Goal: Task Accomplishment & Management: Manage account settings

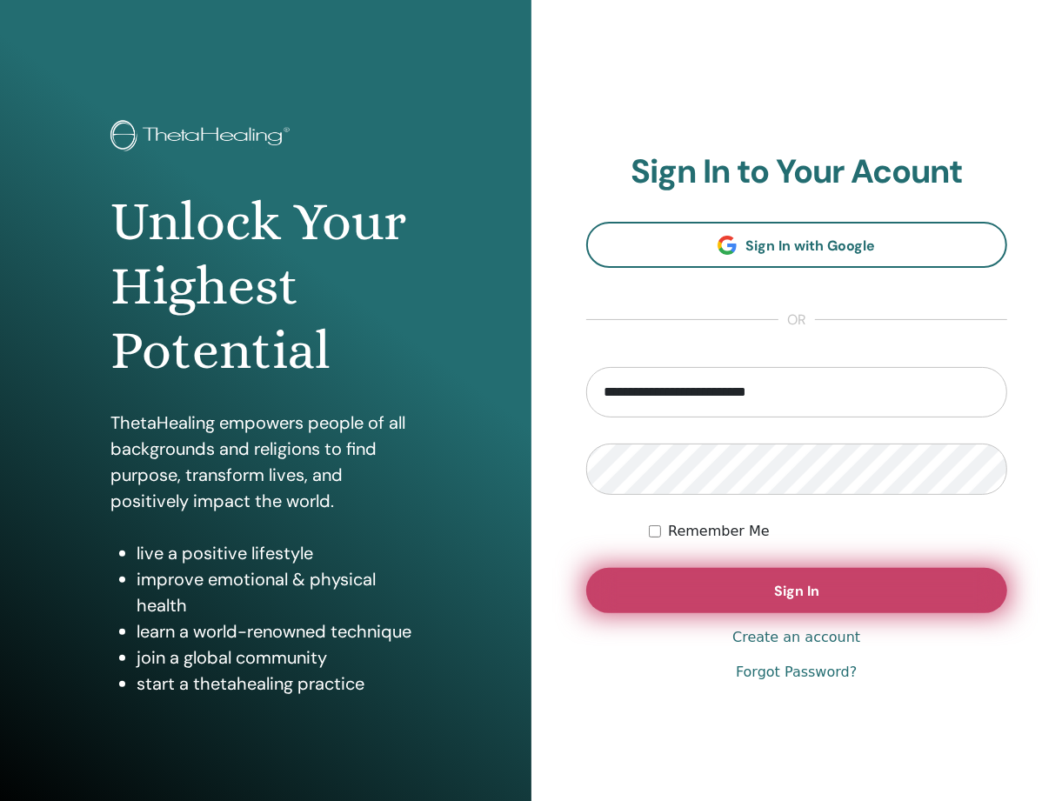
type input "**********"
click at [823, 608] on button "Sign In" at bounding box center [797, 590] width 422 height 45
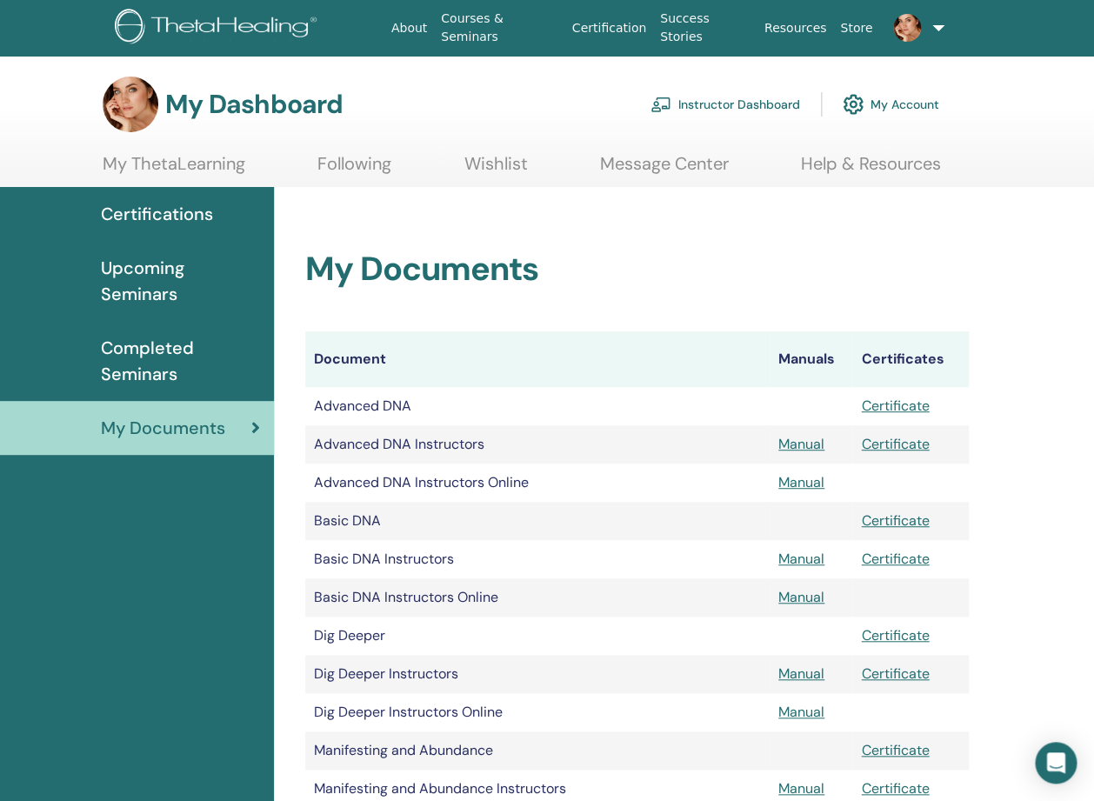
click at [727, 103] on link "Instructor Dashboard" at bounding box center [725, 104] width 150 height 38
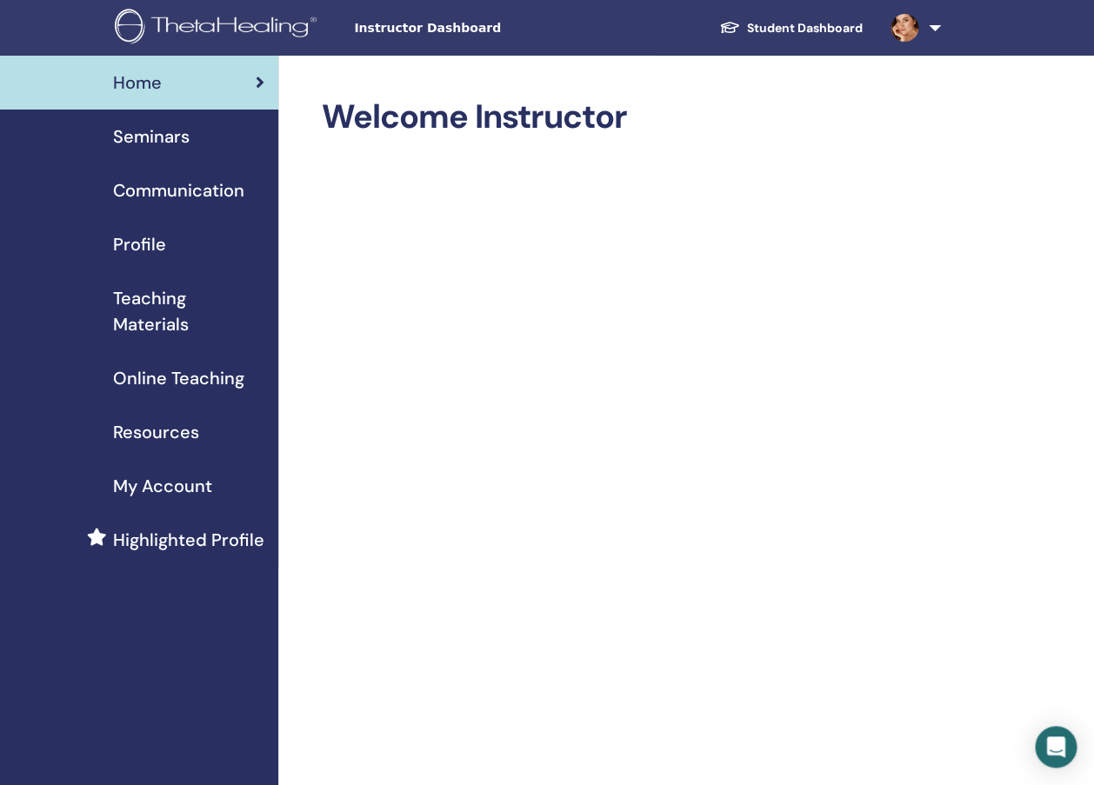
click at [151, 143] on span "Seminars" at bounding box center [151, 136] width 77 height 26
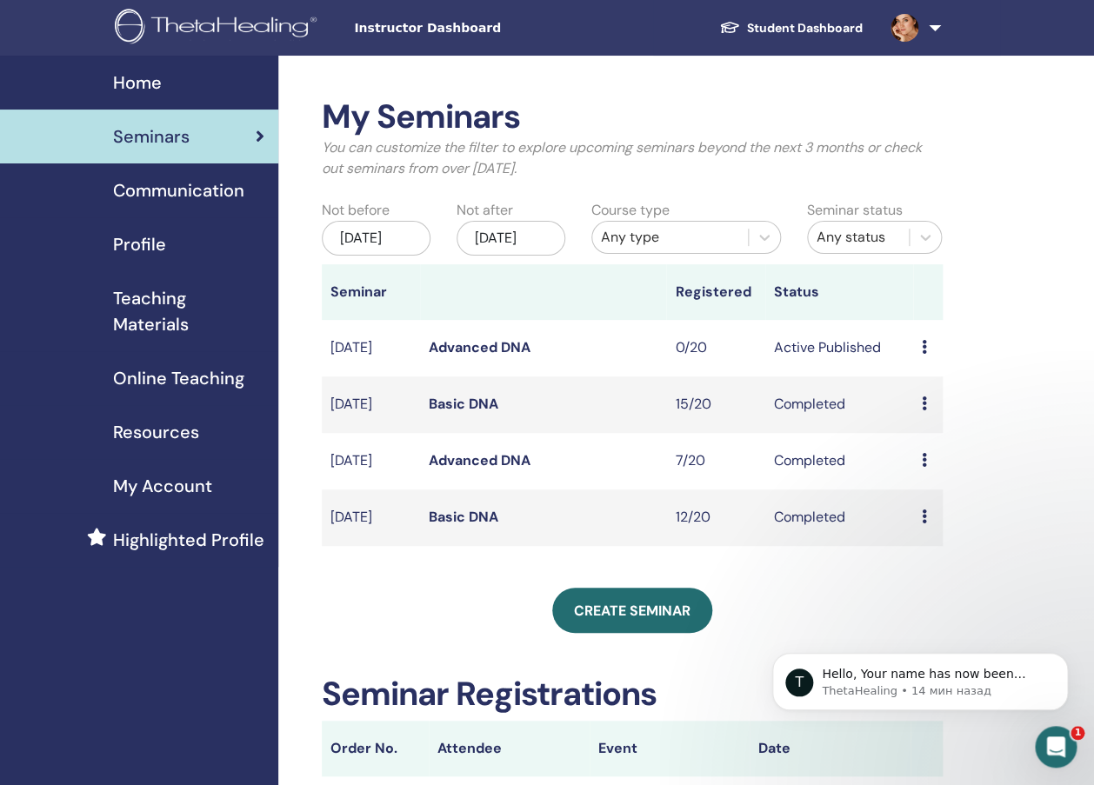
click at [383, 246] on div "[DATE]" at bounding box center [376, 238] width 109 height 35
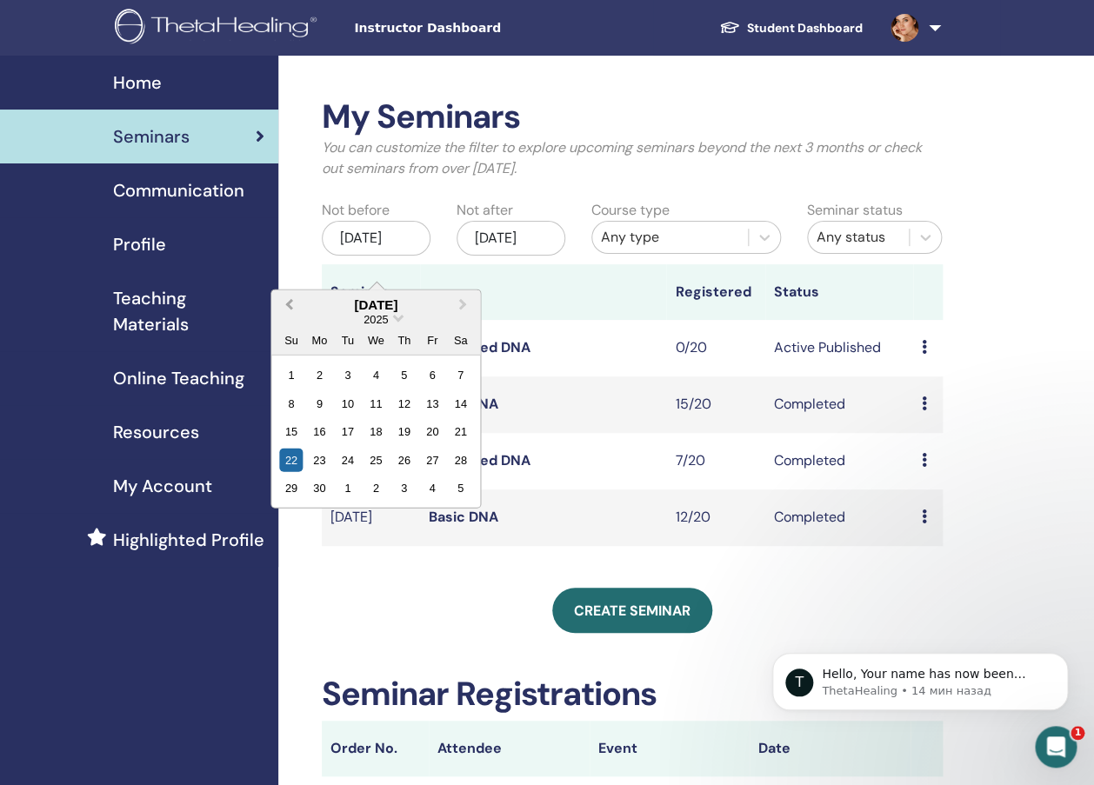
click at [289, 305] on span "Previous Month" at bounding box center [289, 305] width 0 height 18
click at [344, 378] on div "1" at bounding box center [347, 374] width 23 height 23
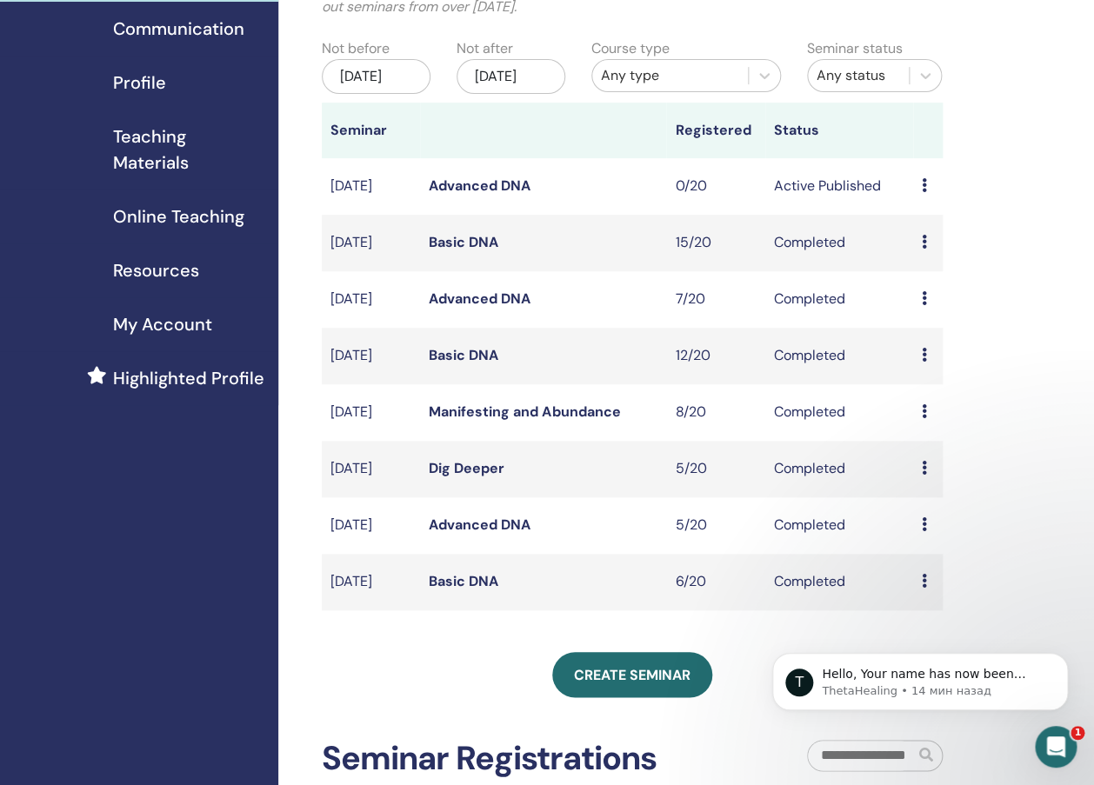
scroll to position [167, 0]
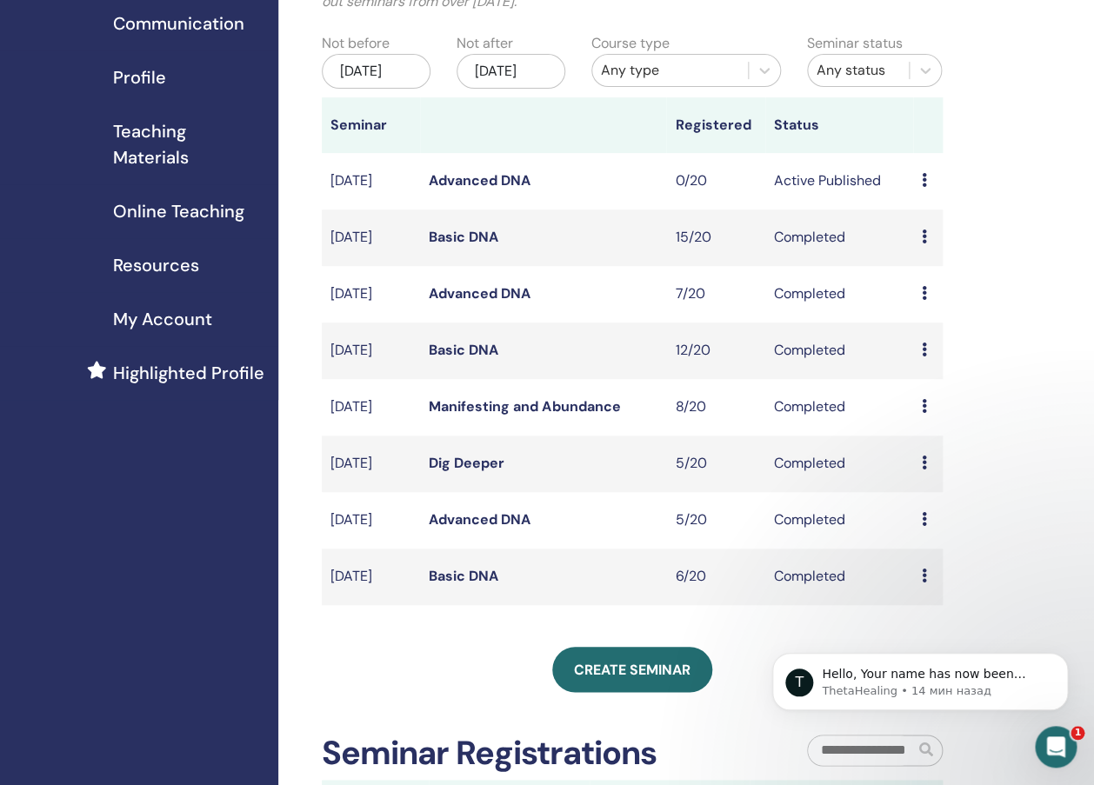
click at [924, 583] on icon at bounding box center [924, 576] width 5 height 14
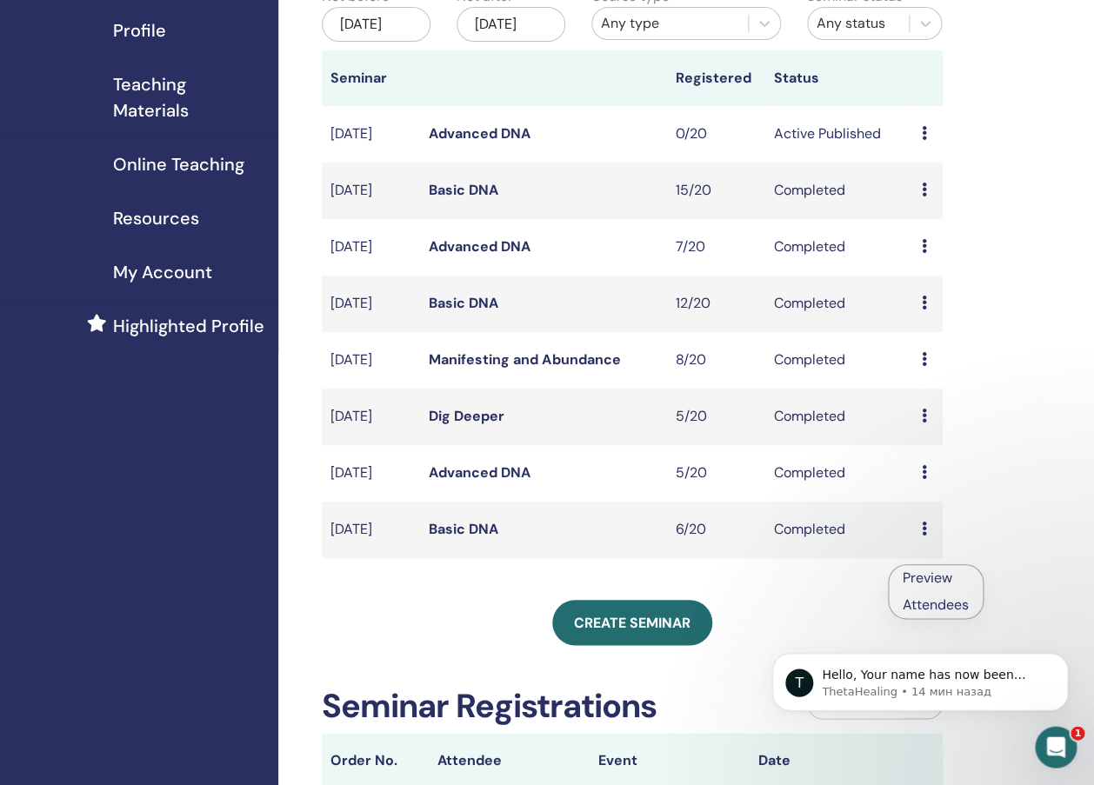
scroll to position [228, 0]
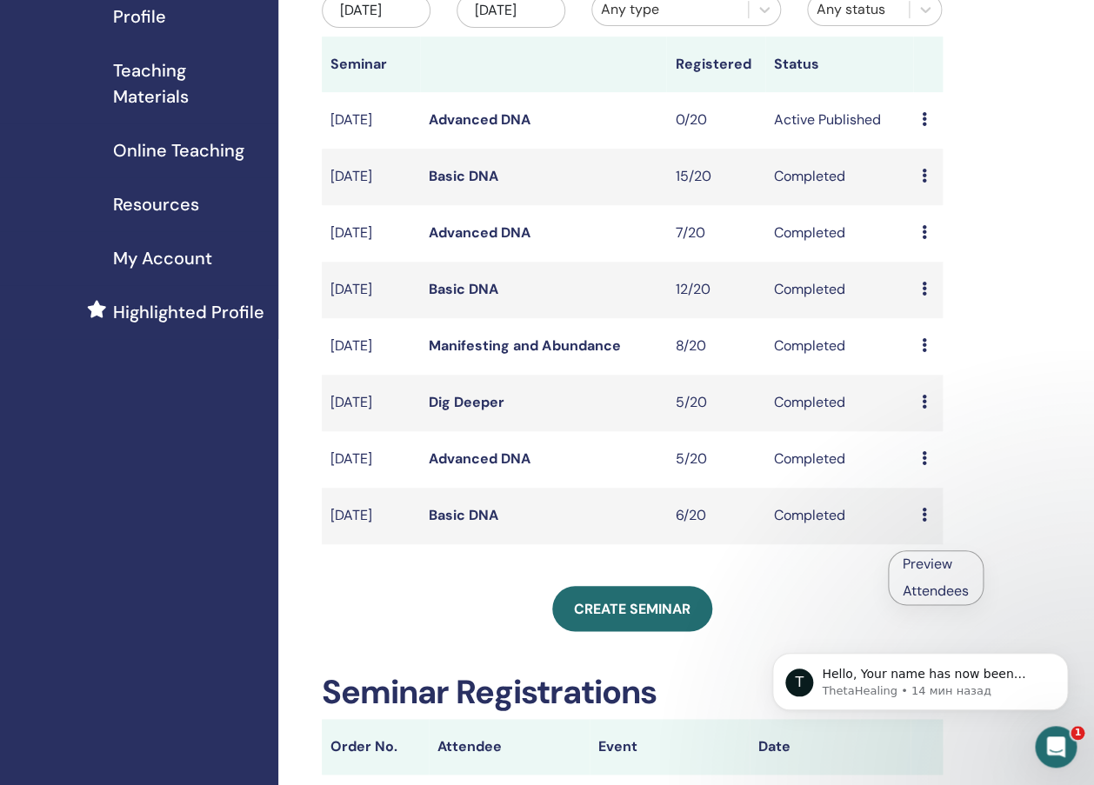
click at [948, 588] on link "Attendees" at bounding box center [936, 591] width 66 height 18
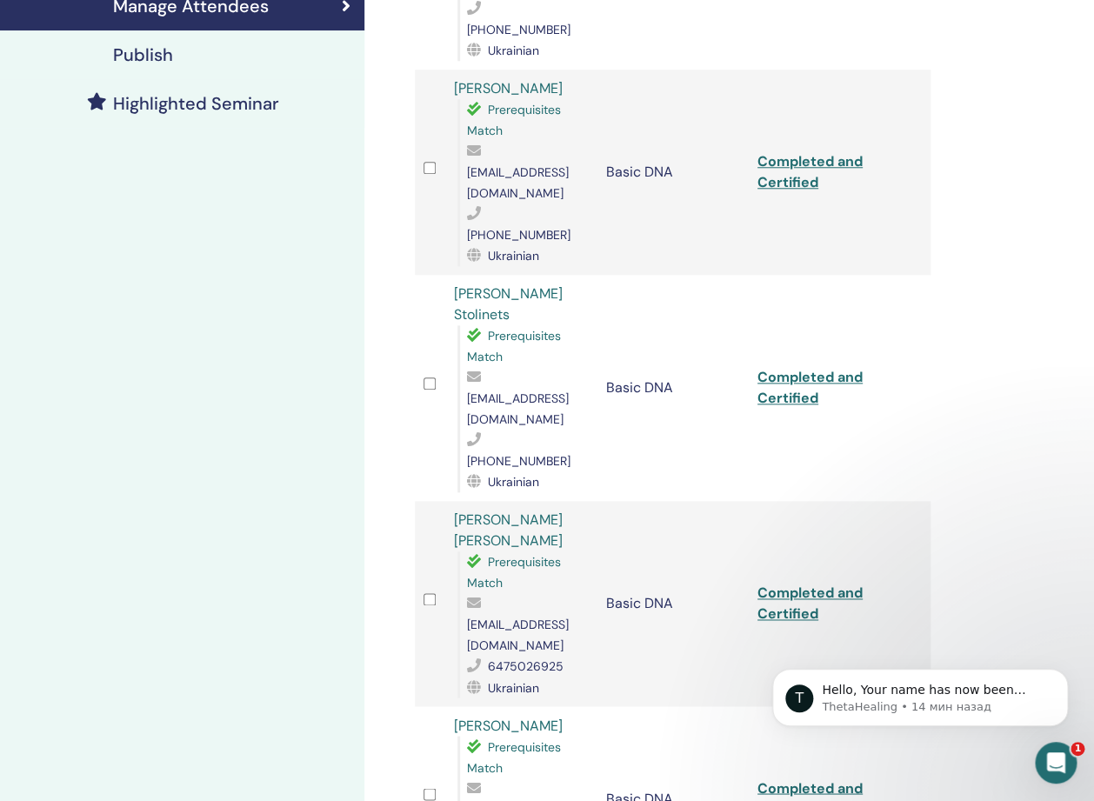
scroll to position [487, 0]
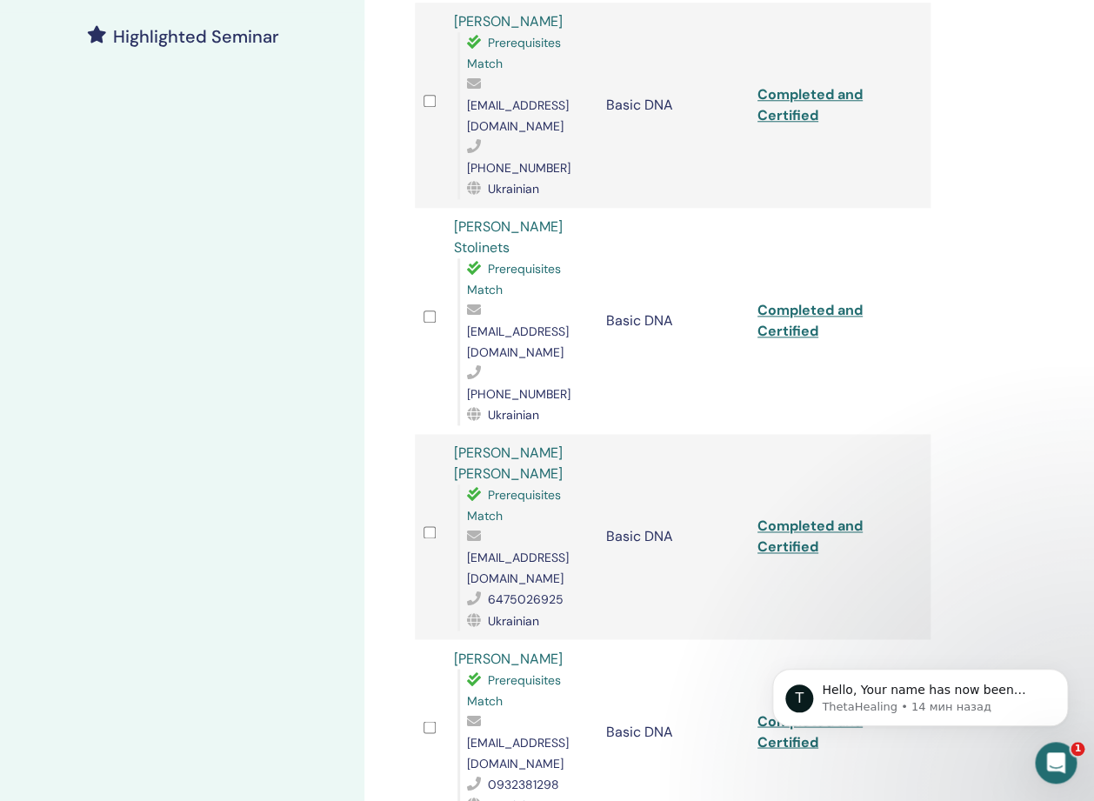
drag, startPoint x: 590, startPoint y: 509, endPoint x: 379, endPoint y: 511, distance: 210.5
click at [379, 511] on div "Manage Attendees Bulk Actions Export to CSV Attendee Event Status Viktoria Boia…" at bounding box center [729, 444] width 730 height 1751
drag, startPoint x: 590, startPoint y: 512, endPoint x: 387, endPoint y: 497, distance: 203.2
click at [387, 497] on div "Manage Attendees Bulk Actions Export to CSV Attendee Event Status Viktoria Boia…" at bounding box center [729, 444] width 730 height 1751
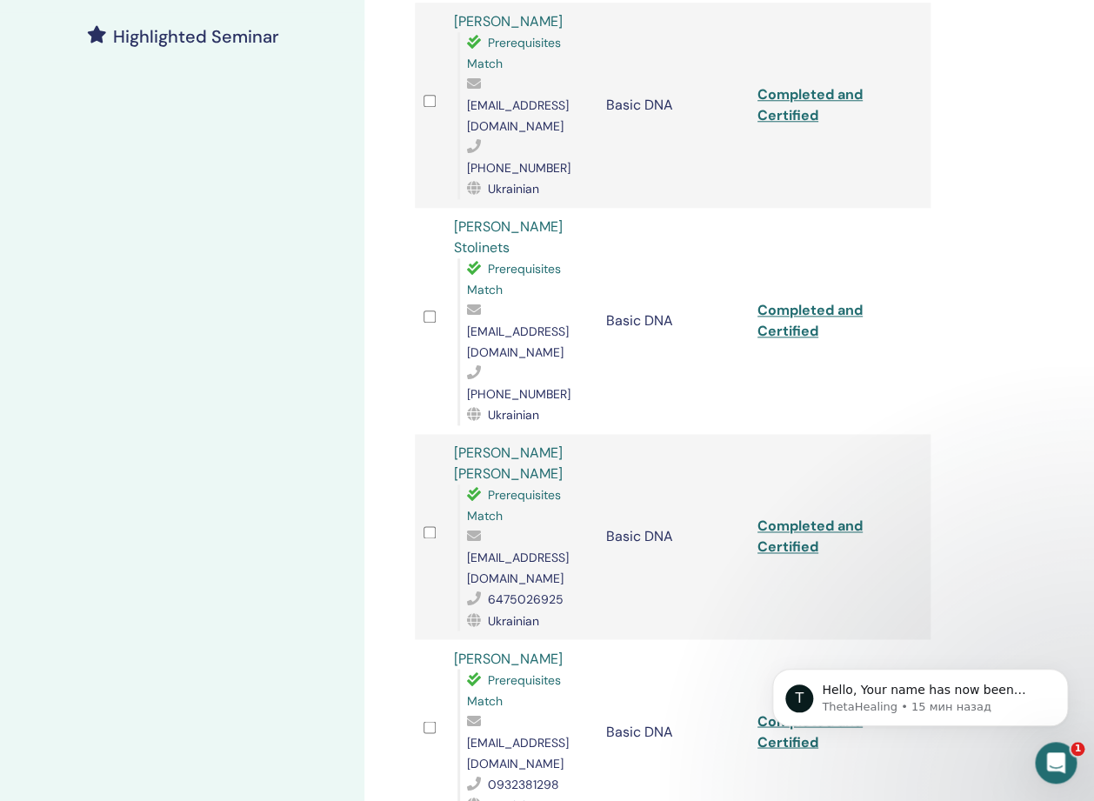
drag, startPoint x: 594, startPoint y: 510, endPoint x: 470, endPoint y: 507, distance: 124.4
drag, startPoint x: 598, startPoint y: 511, endPoint x: 443, endPoint y: 511, distance: 155.7
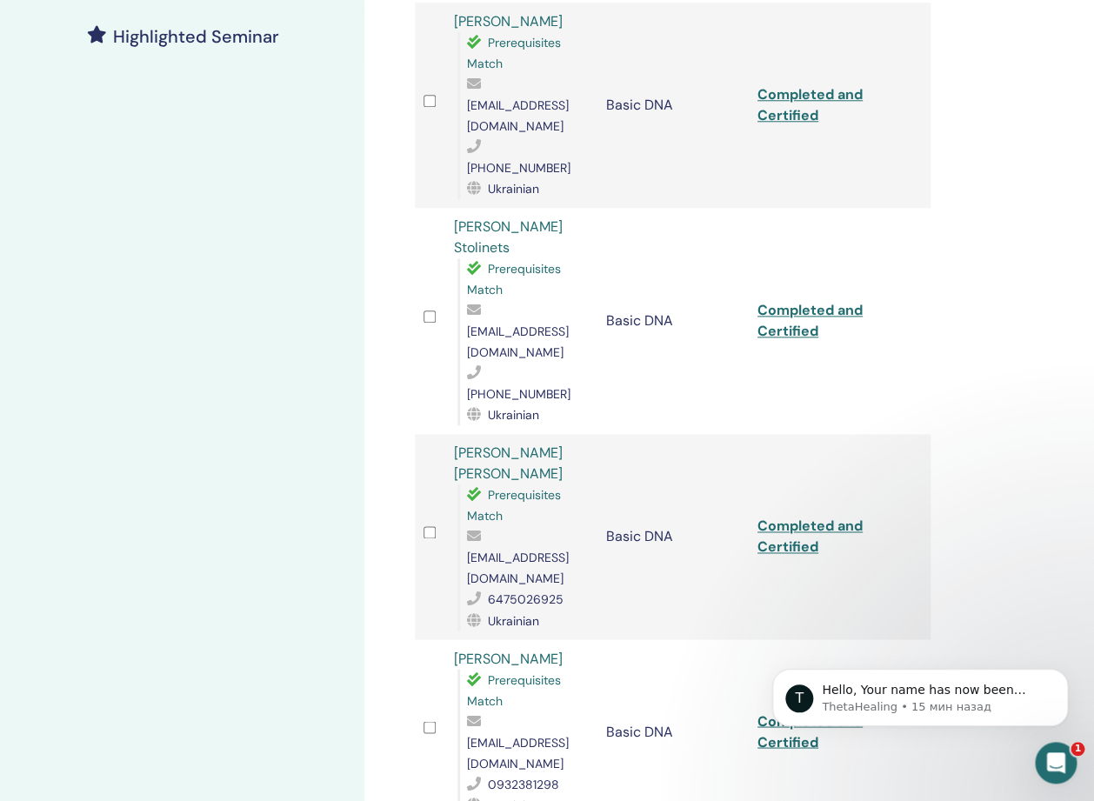
copy link "Khrystyna Podoliukh"
drag, startPoint x: 539, startPoint y: 616, endPoint x: 497, endPoint y: 620, distance: 42.8
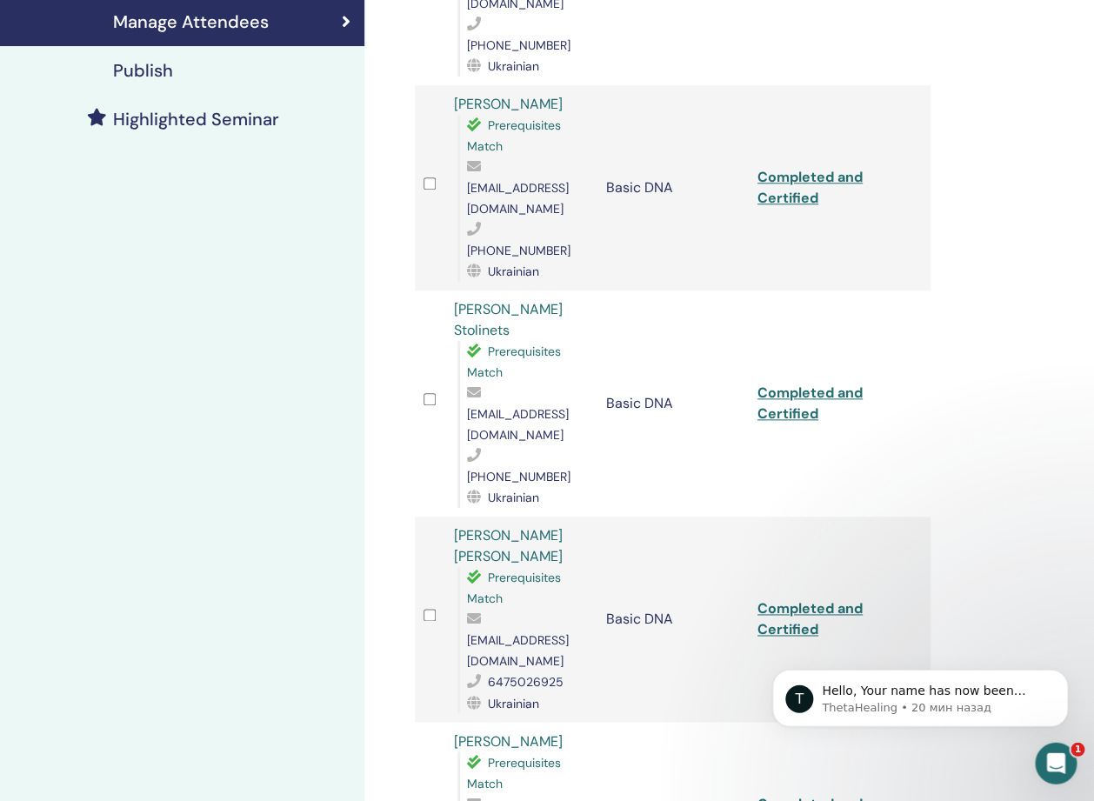
scroll to position [410, 0]
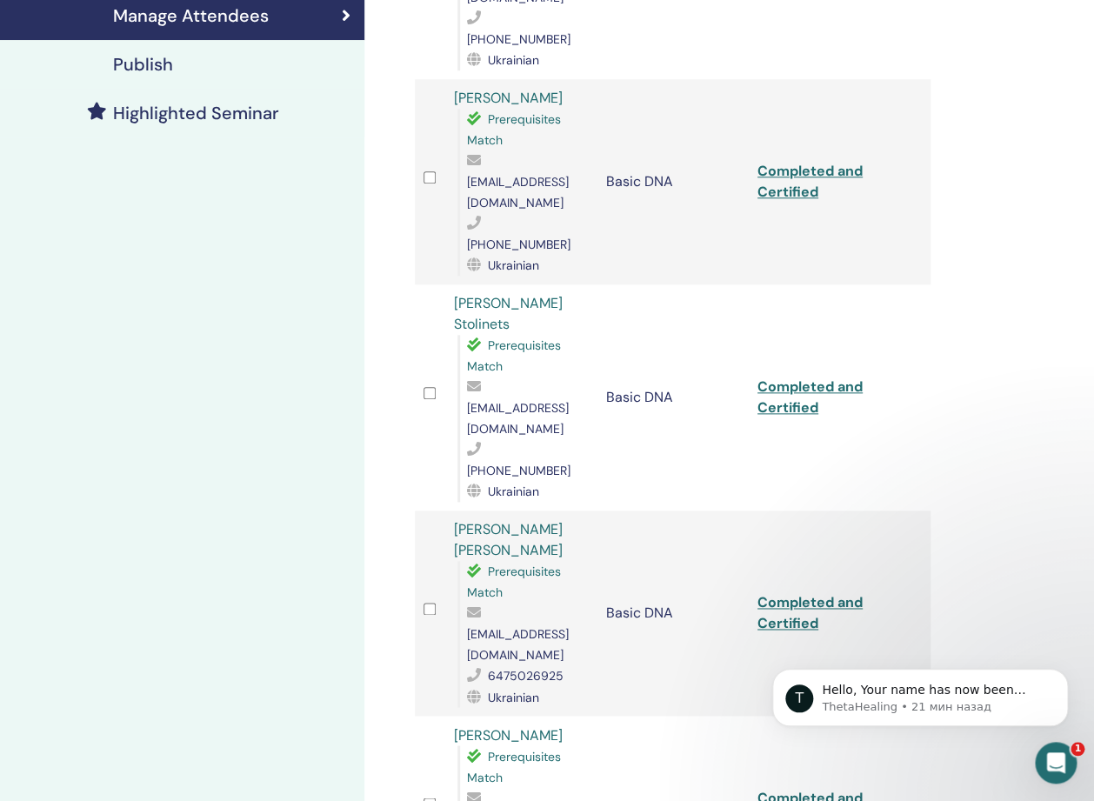
drag, startPoint x: 585, startPoint y: 438, endPoint x: 448, endPoint y: 443, distance: 137.5
click at [448, 716] on td "Наталія Наумкіна Prerequisites Match nn.palomablanca@gmail.com 0932381298 Ukrai…" at bounding box center [520, 808] width 151 height 184
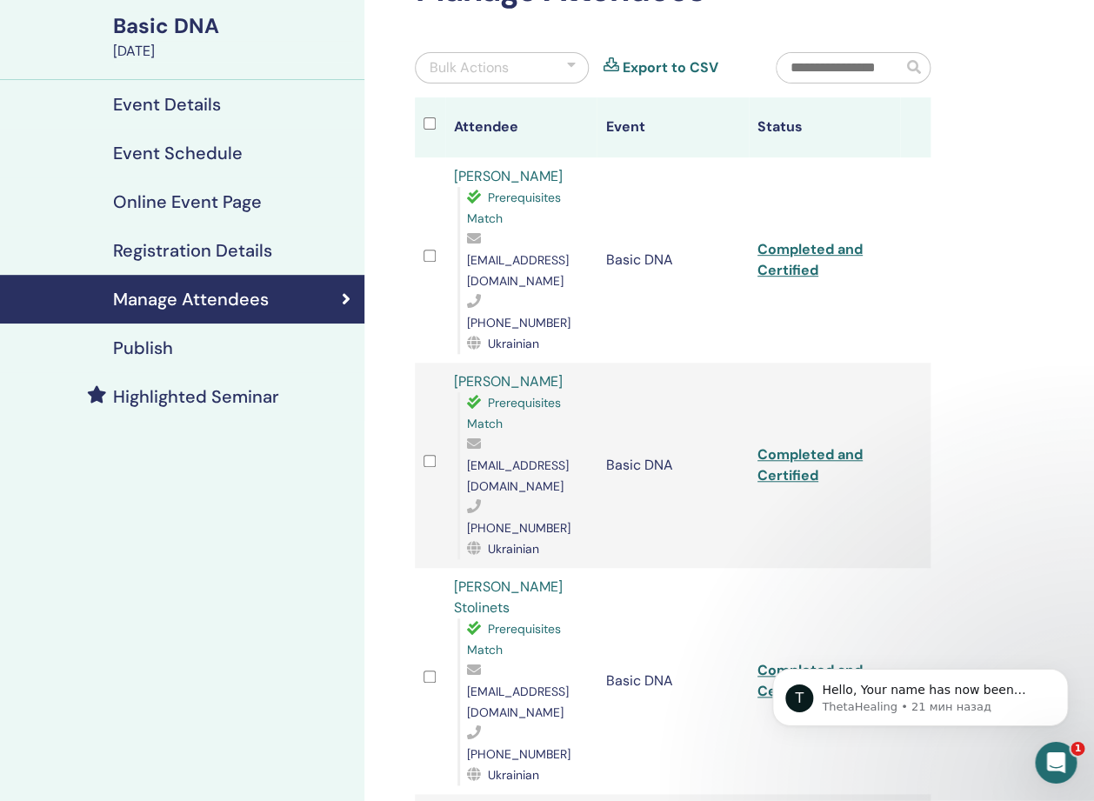
scroll to position [137, 0]
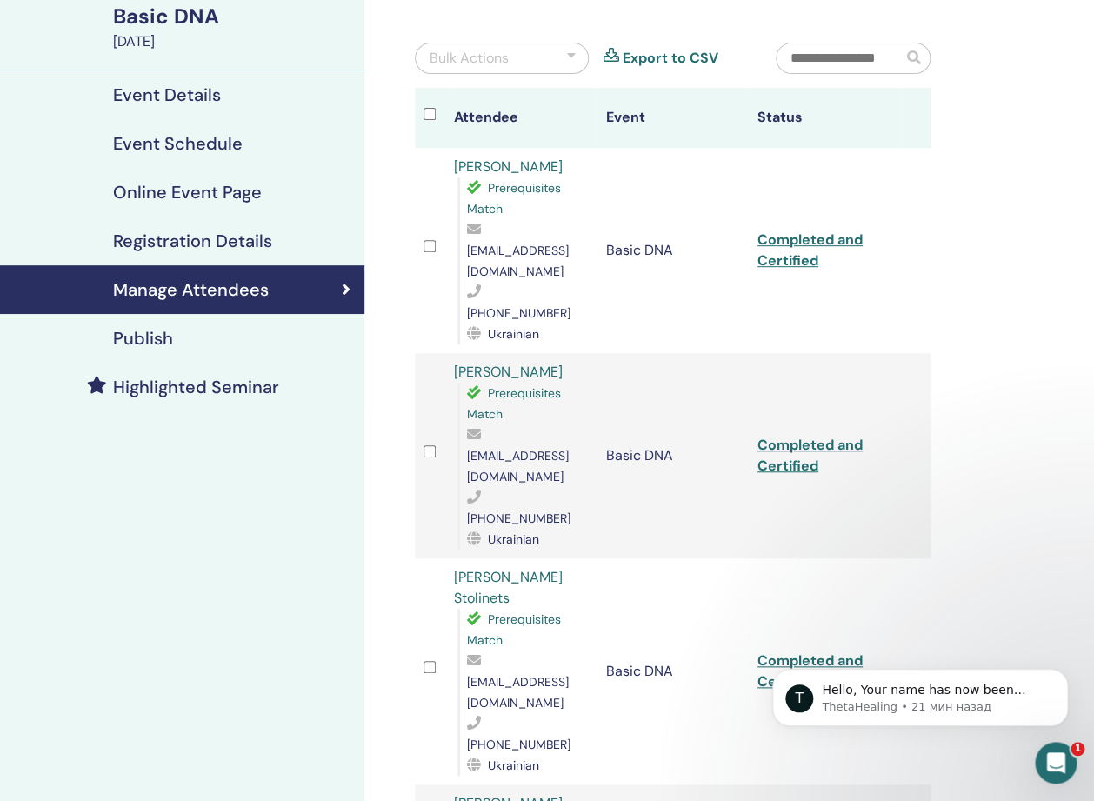
drag, startPoint x: 585, startPoint y: 718, endPoint x: 403, endPoint y: 692, distance: 183.6
click at [403, 692] on div "Manage Attendees Bulk Actions Export to CSV Attendee Event Status Viktoria Boia…" at bounding box center [729, 794] width 730 height 1751
click at [409, 698] on div "Manage Attendees Bulk Actions Export to CSV Attendee Event Status Viktoria Boia…" at bounding box center [672, 694] width 537 height 1466
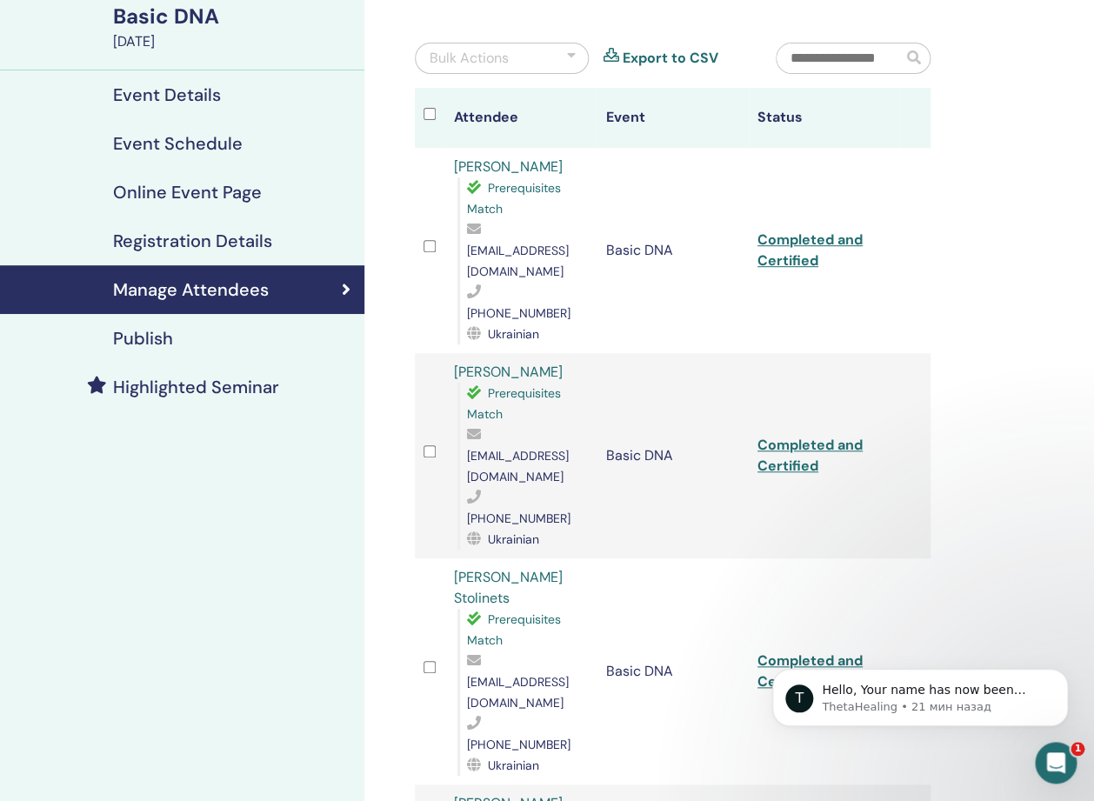
drag, startPoint x: 579, startPoint y: 720, endPoint x: 450, endPoint y: 713, distance: 128.9
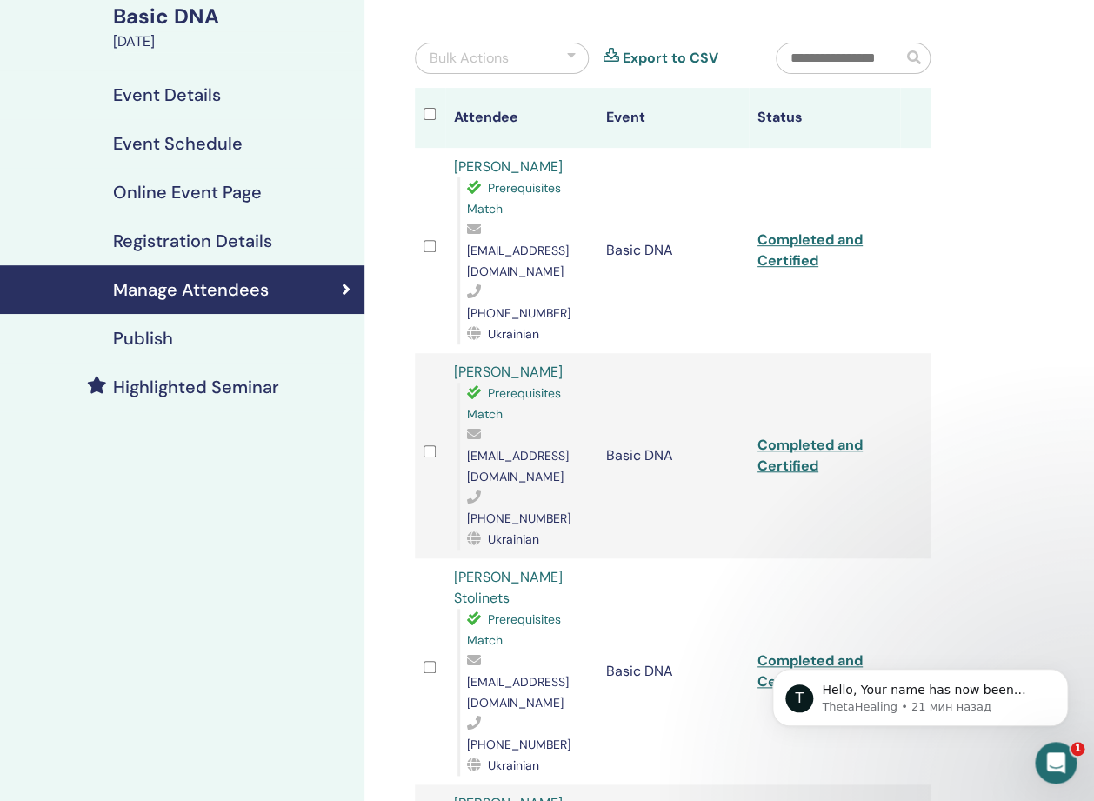
drag, startPoint x: 513, startPoint y: 574, endPoint x: 414, endPoint y: 549, distance: 102.3
click at [414, 549] on div "Manage Attendees Bulk Actions Export to CSV Attendee Event Status Viktoria Boia…" at bounding box center [672, 694] width 537 height 1466
copy tr "Liudmyla Bielinska Yon Lopez"
drag, startPoint x: 574, startPoint y: 431, endPoint x: 430, endPoint y: 417, distance: 144.2
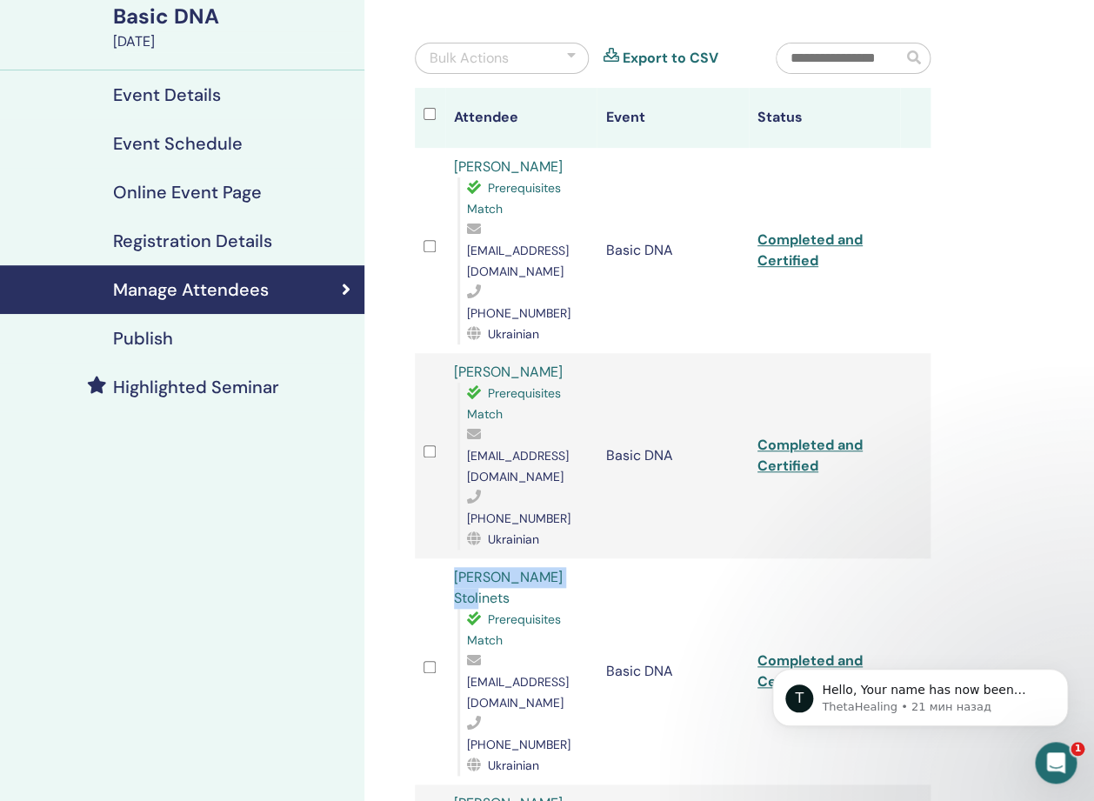
click at [430, 558] on tr "Nataliya Stolinets Prerequisites Match natalistolinets@gmail.com +380634685216 …" at bounding box center [673, 671] width 516 height 226
copy tr "Nataliya Stolinets"
drag, startPoint x: 585, startPoint y: 288, endPoint x: 435, endPoint y: 288, distance: 150.4
click at [435, 353] on tr "Наталія Савельєва Prerequisites Match nataliiasavelieva25119023@gmail.com +3807…" at bounding box center [673, 455] width 516 height 205
copy tr "Наталія Савельєва"
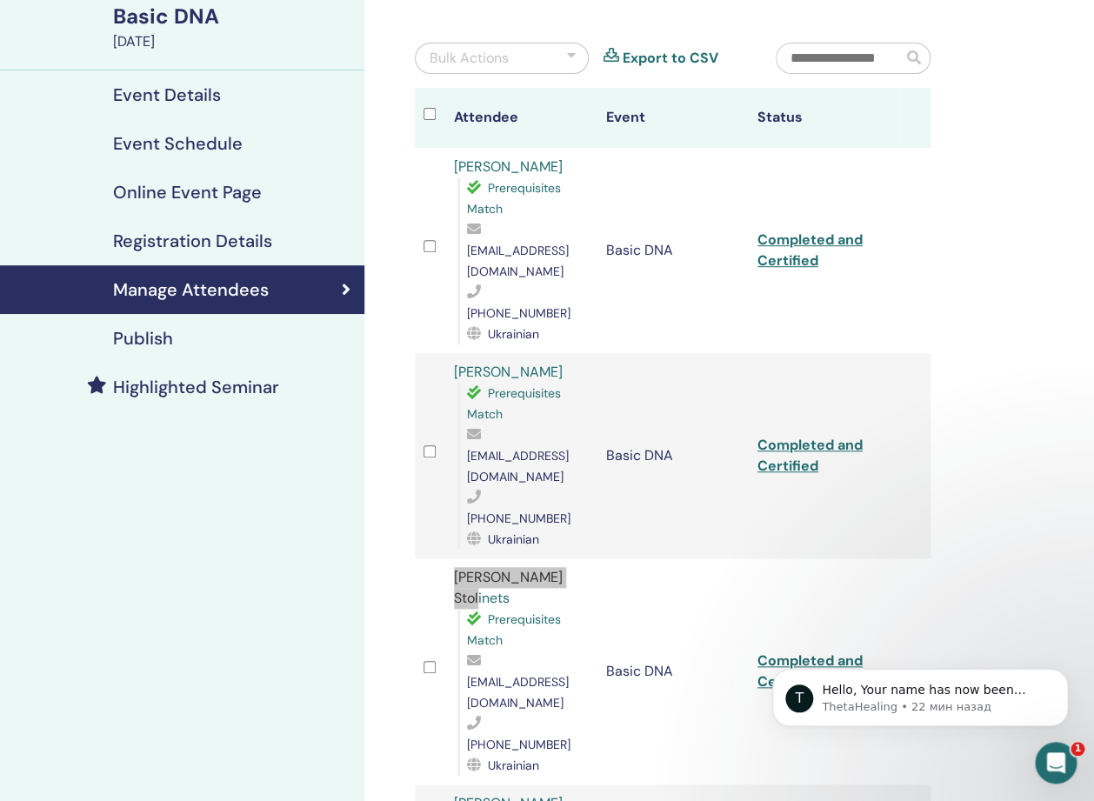
drag, startPoint x: 568, startPoint y: 169, endPoint x: 438, endPoint y: 166, distance: 129.6
click at [438, 166] on tr "Viktoria Boiaryna Prerequisites Match v.boiaryna@gmail.com +380503661601 Ukrain…" at bounding box center [673, 250] width 516 height 205
copy tr "Viktoria Boiaryna"
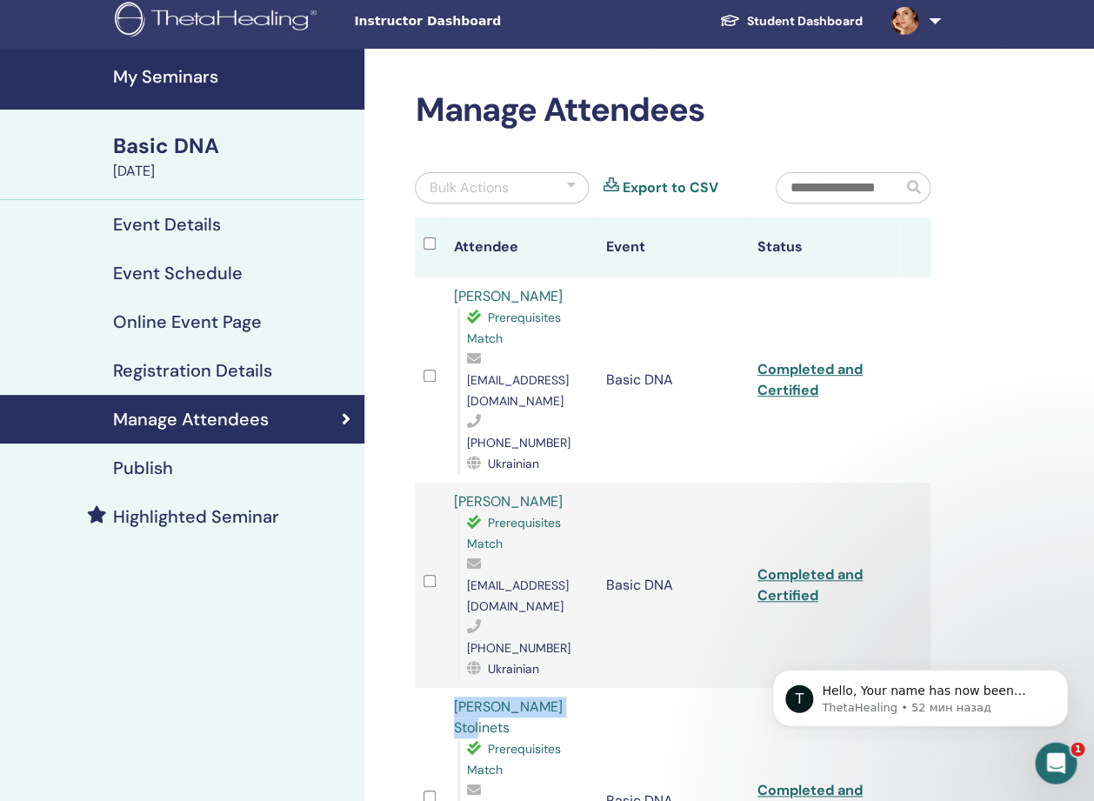
scroll to position [0, 0]
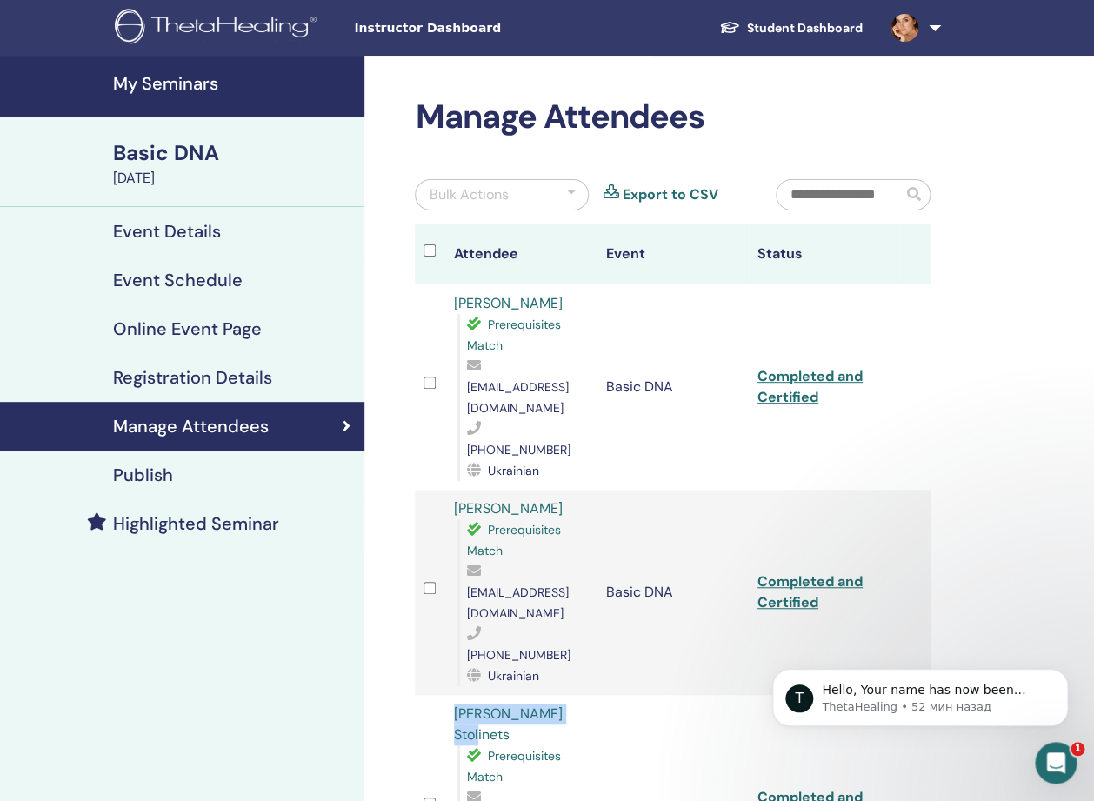
click at [201, 86] on h4 "My Seminars" at bounding box center [233, 83] width 241 height 21
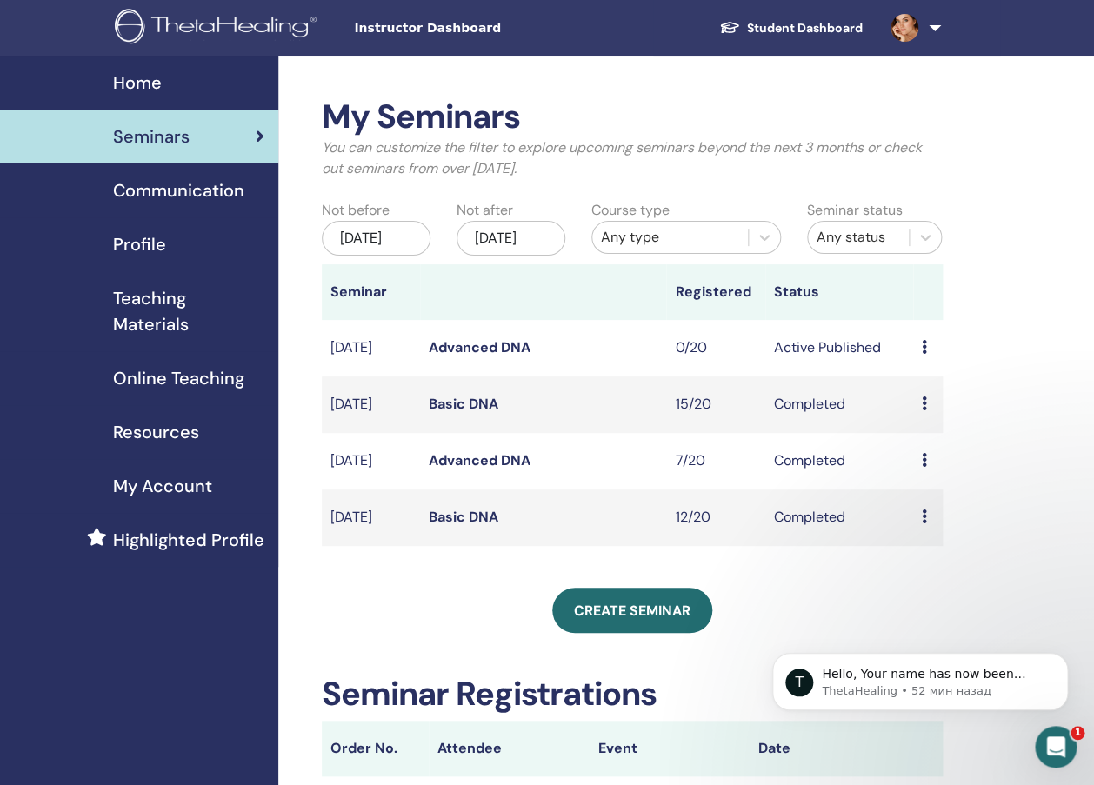
click at [924, 523] on icon at bounding box center [924, 517] width 5 height 14
click at [934, 585] on link "Attendees" at bounding box center [936, 583] width 66 height 18
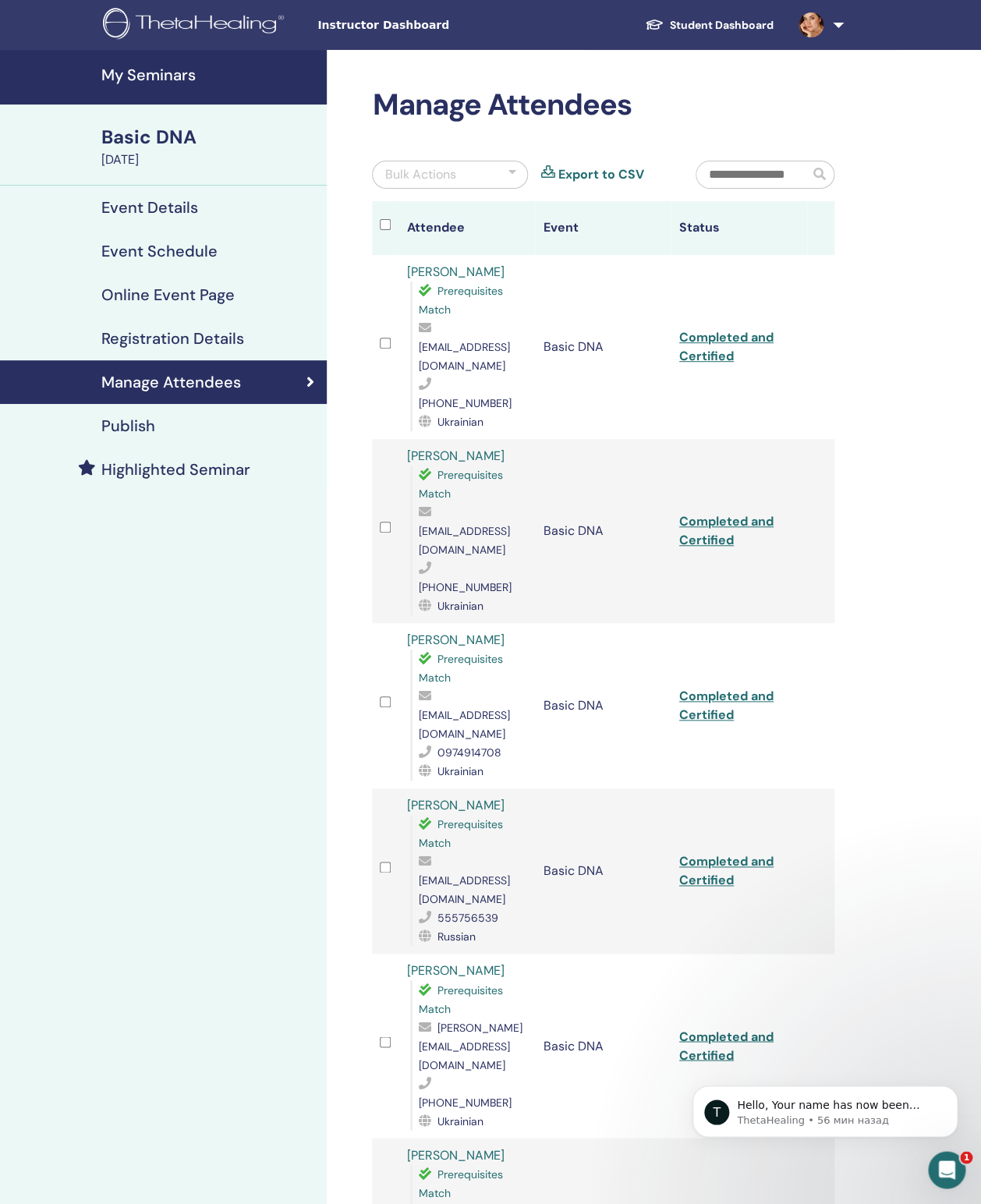
drag, startPoint x: 525, startPoint y: 268, endPoint x: 391, endPoint y: 279, distance: 134.5
click at [391, 279] on tr "Mariia Lukiyanets Prerequisites Match mariialukiyanets@gmail.com +48537141322 U…" at bounding box center [603, 346] width 463 height 184
click at [517, 272] on div "Mariia Lukiyanets Prerequisites Match mariialukiyanets@gmail.com +48537141322 U…" at bounding box center [467, 347] width 120 height 169
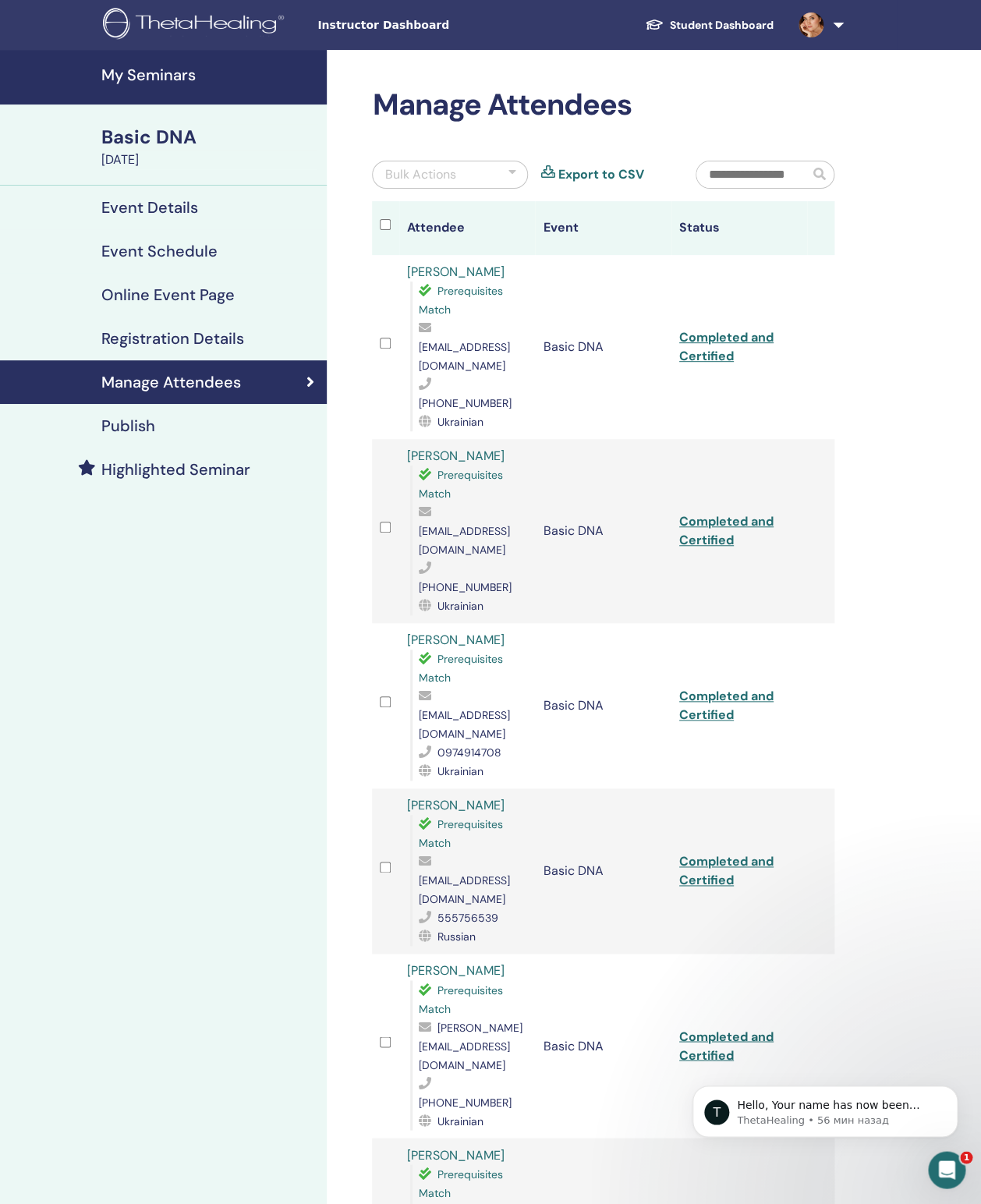
drag, startPoint x: 526, startPoint y: 402, endPoint x: 402, endPoint y: 402, distance: 124.0
click at [402, 439] on td "Mariia Volovodenko Prerequisites Match mariia.s.volovodenko@gmail.com +48572600…" at bounding box center [466, 531] width 135 height 184
copy link "Mariia Volovodenko"
drag, startPoint x: 544, startPoint y: 403, endPoint x: 397, endPoint y: 393, distance: 147.3
click at [399, 439] on td "Mariia Volovodenko Prerequisites Match mariia.s.volovodenko@gmail.com +48572600…" at bounding box center [466, 531] width 135 height 184
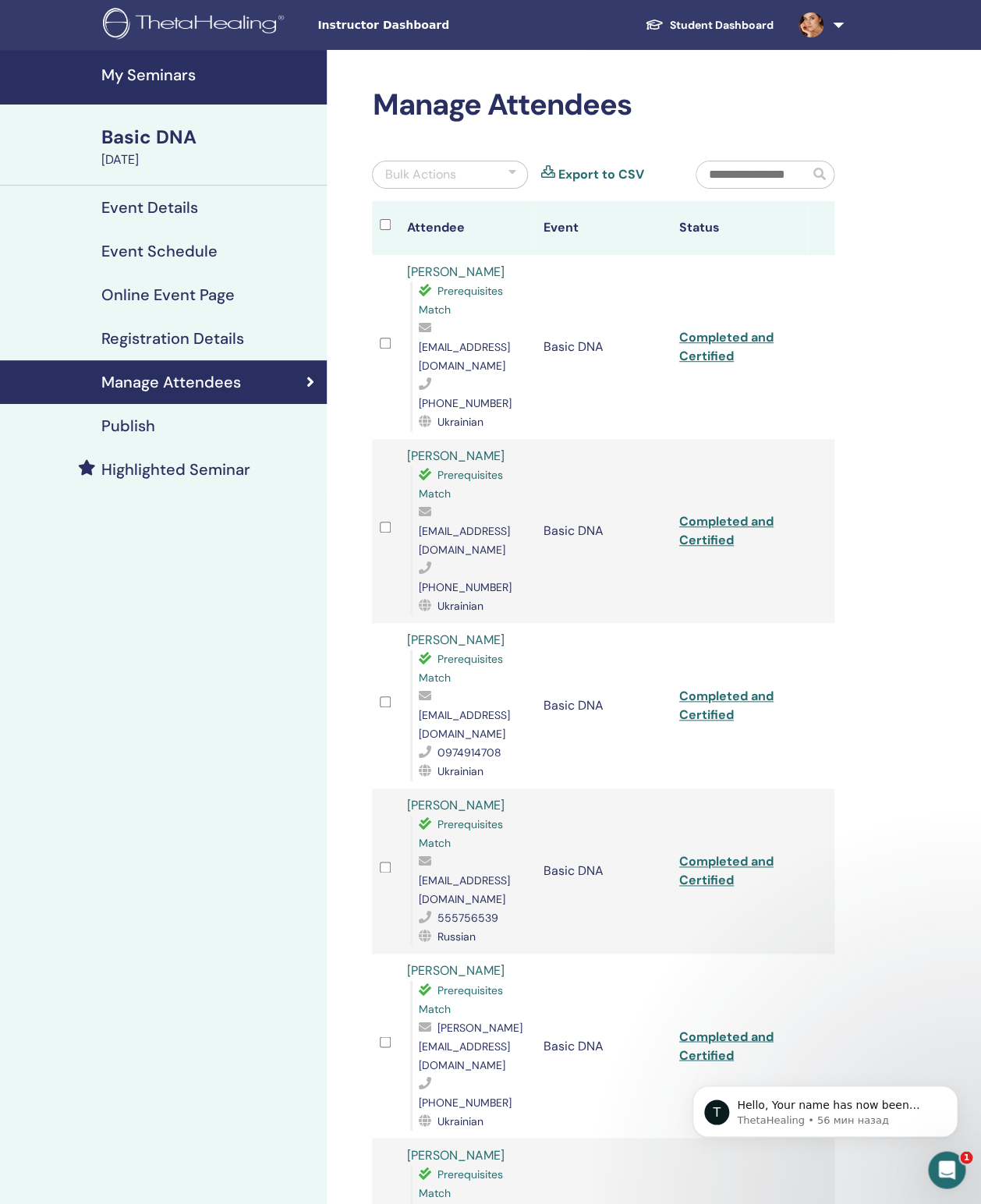
copy link "Mariia Volovodenko"
click at [503, 630] on div "Олена Кікоть Prerequisites Match lianav198414@gmail.com 0974914708 Ukrainian" at bounding box center [467, 705] width 120 height 150
drag, startPoint x: 492, startPoint y: 530, endPoint x: 390, endPoint y: 529, distance: 102.0
click at [390, 623] on tr "Олена Кікоть Prerequisites Match lianav198414@gmail.com 0974914708 Ukrainian Ba…" at bounding box center [603, 706] width 463 height 165
copy tr "Олена Кікоть"
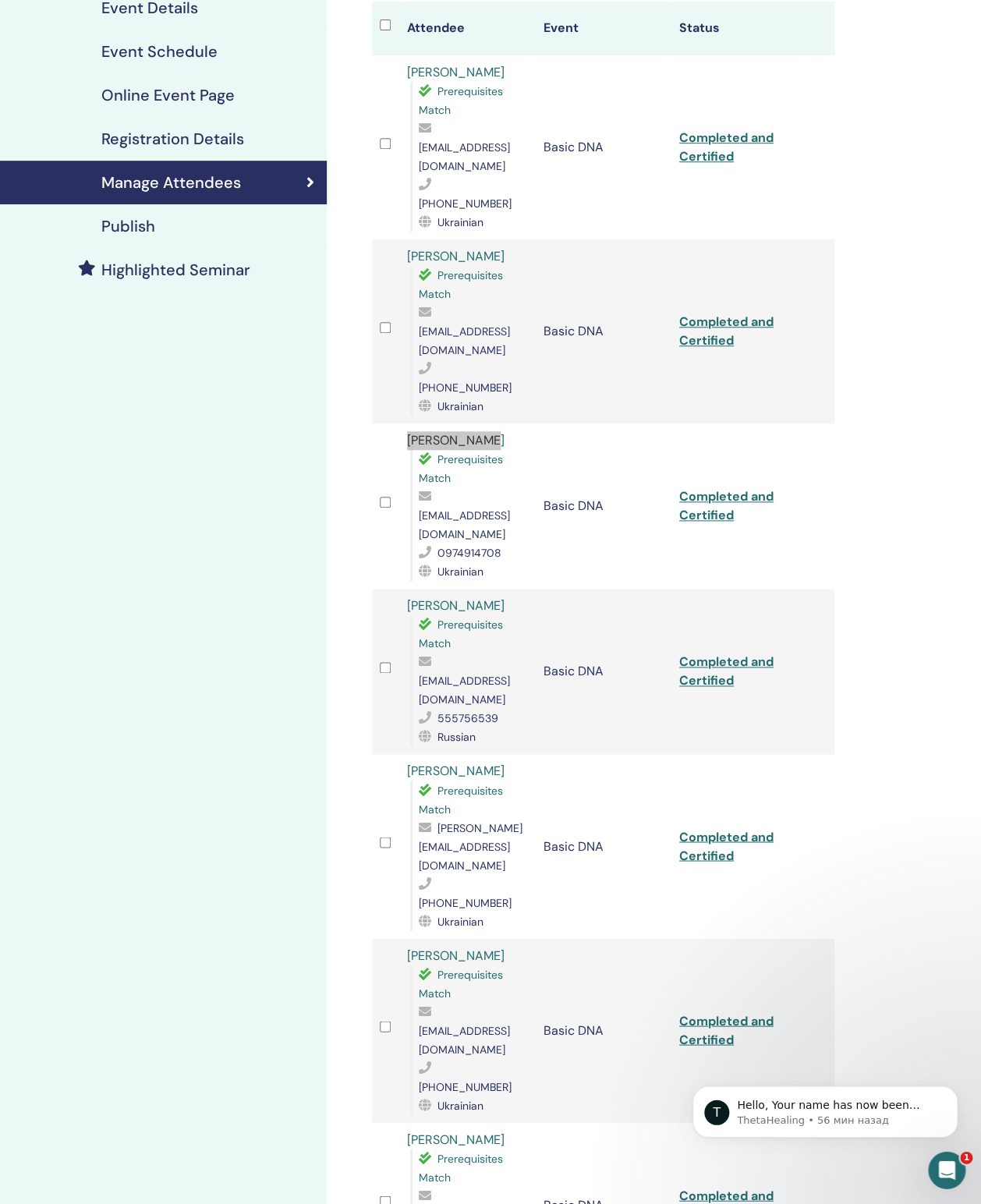
scroll to position [246, 0]
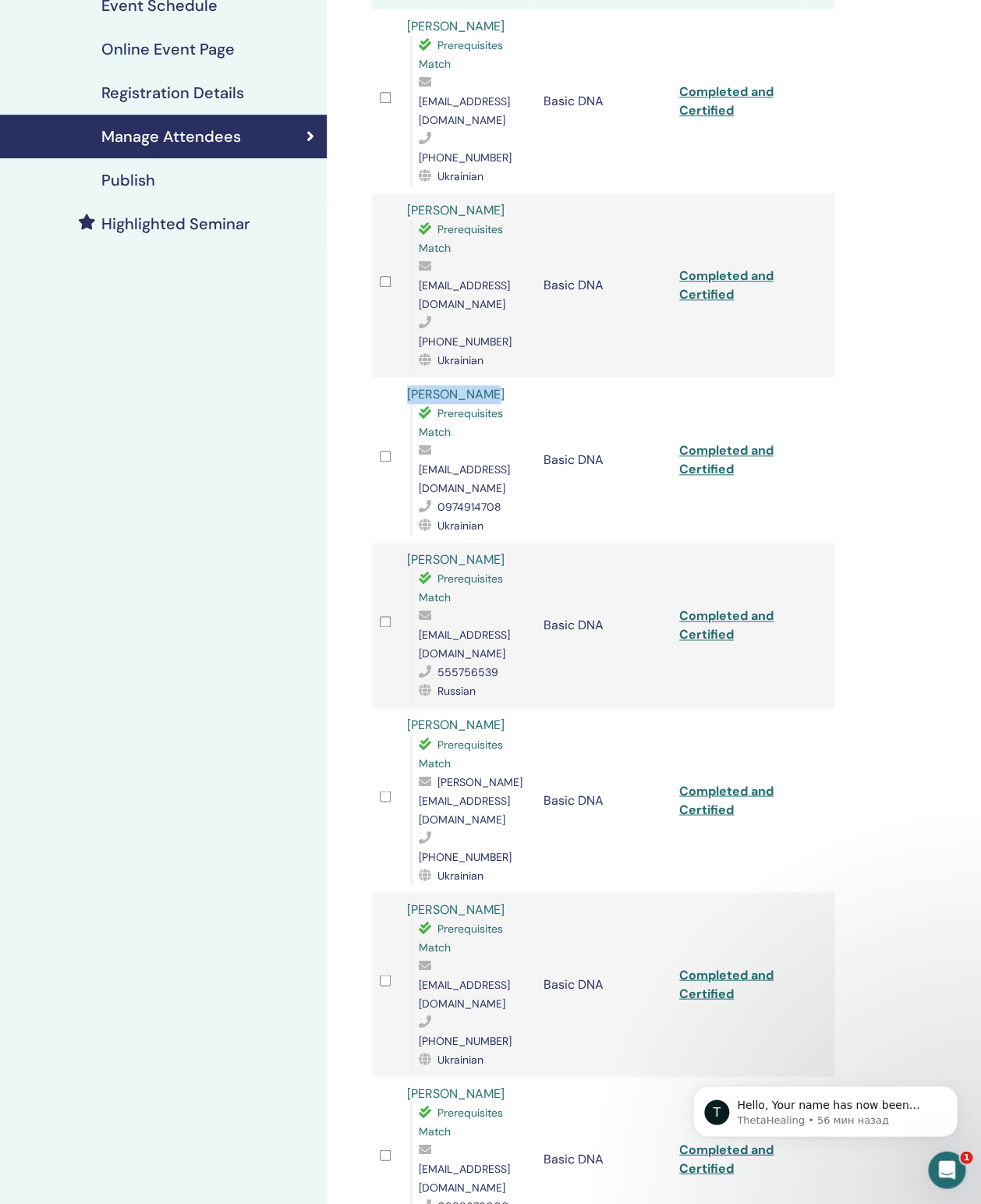
drag, startPoint x: 498, startPoint y: 392, endPoint x: 388, endPoint y: 392, distance: 110.0
click at [388, 542] on tr "Aneta Kamarali Prerequisites Match aneta.kamarali@gmail.com 555756539 Russian B…" at bounding box center [603, 625] width 463 height 165
copy tr "Aneta Kamarali"
drag, startPoint x: 473, startPoint y: 523, endPoint x: 401, endPoint y: 523, distance: 72.0
click at [401, 708] on td "Anfisa Prus Prerequisites Match sharf.anfa@gmail.com +380665203009 Ukrainian" at bounding box center [466, 800] width 135 height 184
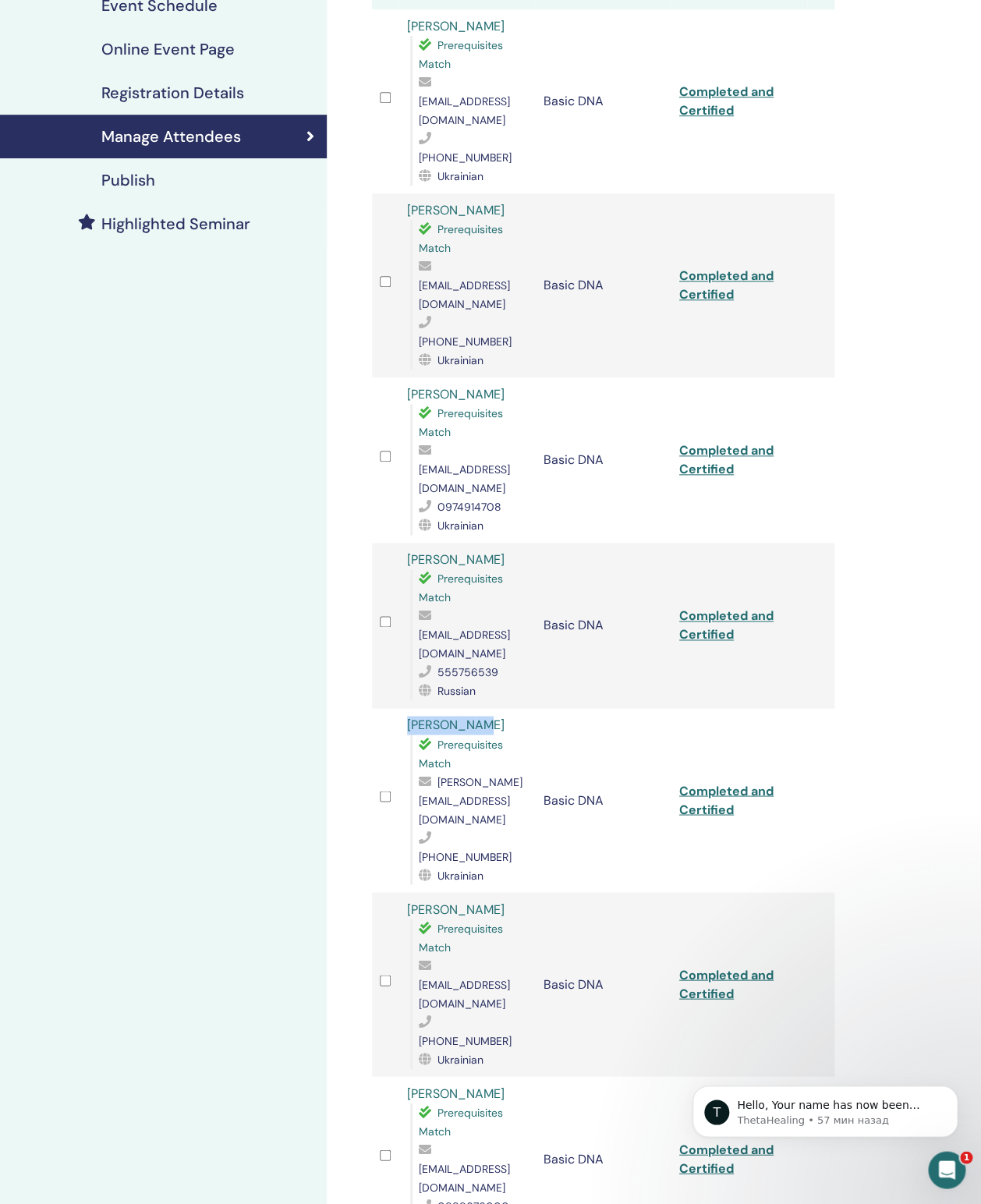
copy link "Anfisa Prus"
drag, startPoint x: 496, startPoint y: 630, endPoint x: 374, endPoint y: 630, distance: 122.0
click at [374, 717] on tr "Olena Pidlubna Prerequisites Match pidlubna.o.i@gmail.com +380953759989 Ukraini…" at bounding box center [603, 983] width 463 height 184
copy tr "Olena Pidlubna"
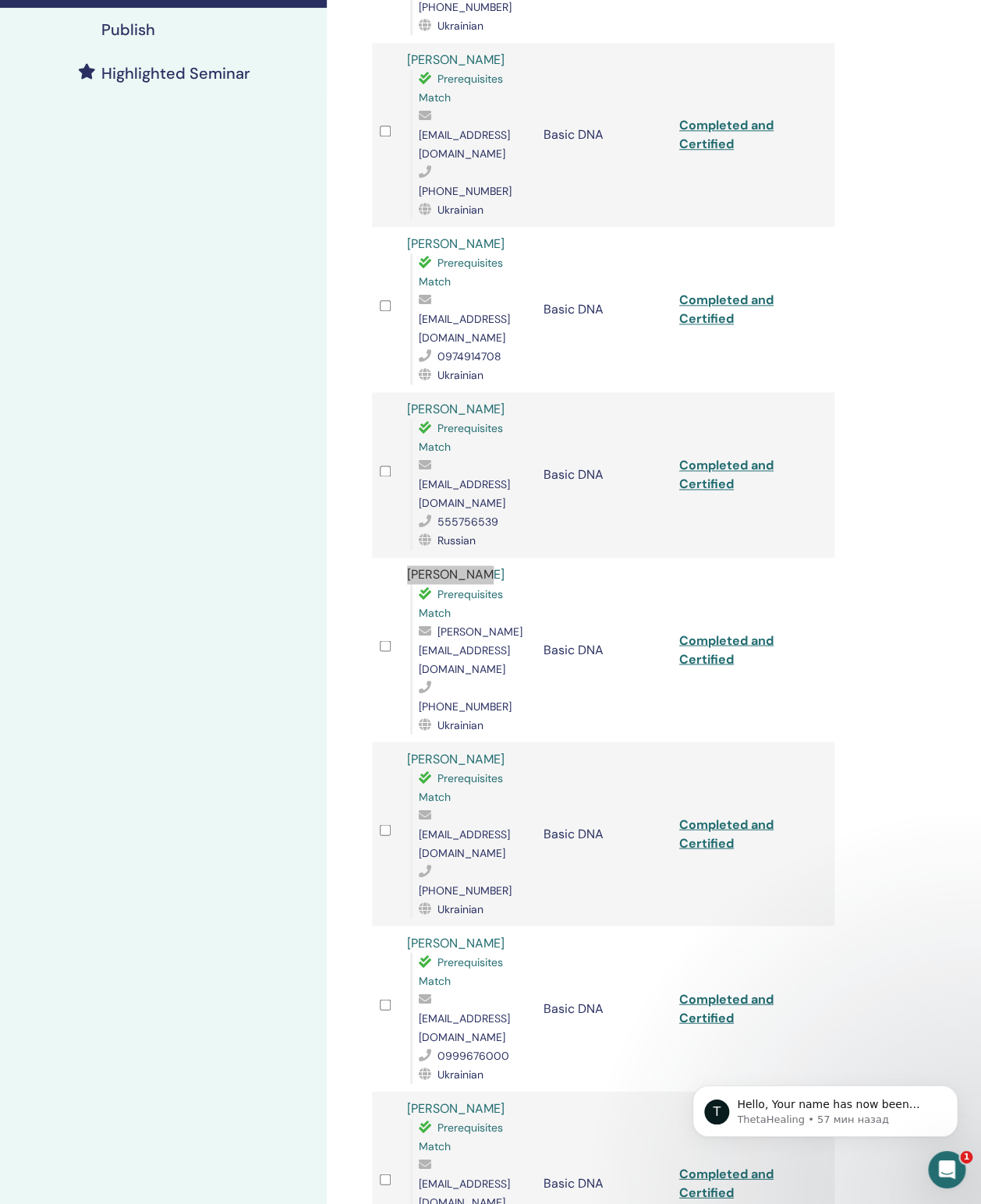
scroll to position [573, 0]
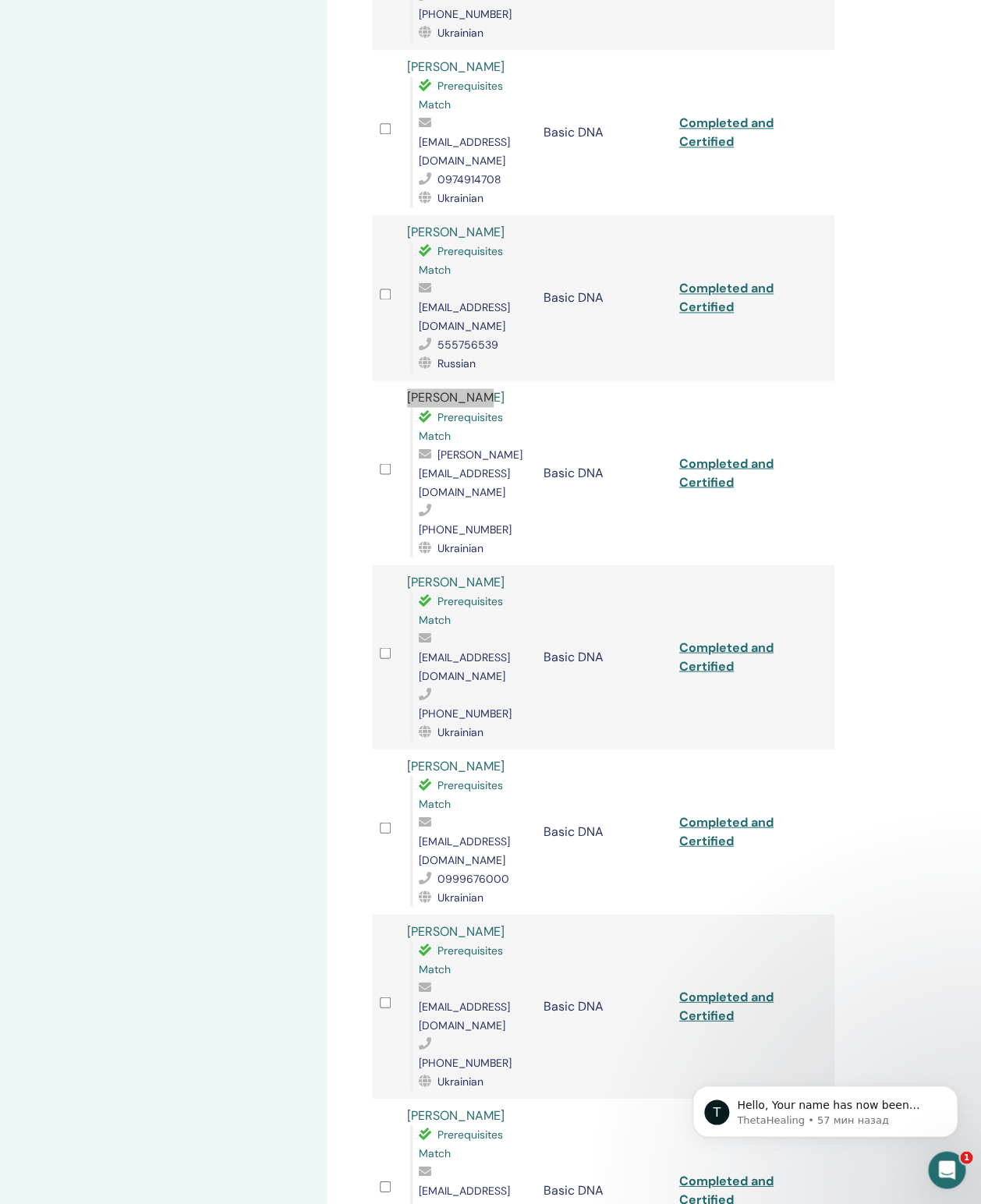
drag, startPoint x: 522, startPoint y: 412, endPoint x: 390, endPoint y: 412, distance: 132.0
click at [390, 717] on tr "Svitlana Fedorenko Prerequisites Match stusjastusja@gmail.com 0999676000 Ukrain…" at bounding box center [603, 831] width 463 height 165
copy tr "Svitlana Fedorenko"
click at [527, 717] on div "Svitlana Maksymenko Prerequisites Match sn.afina@gmail.com +380683563333 Ukrain…" at bounding box center [467, 1006] width 120 height 169
drag, startPoint x: 538, startPoint y: 523, endPoint x: 400, endPoint y: 526, distance: 138.0
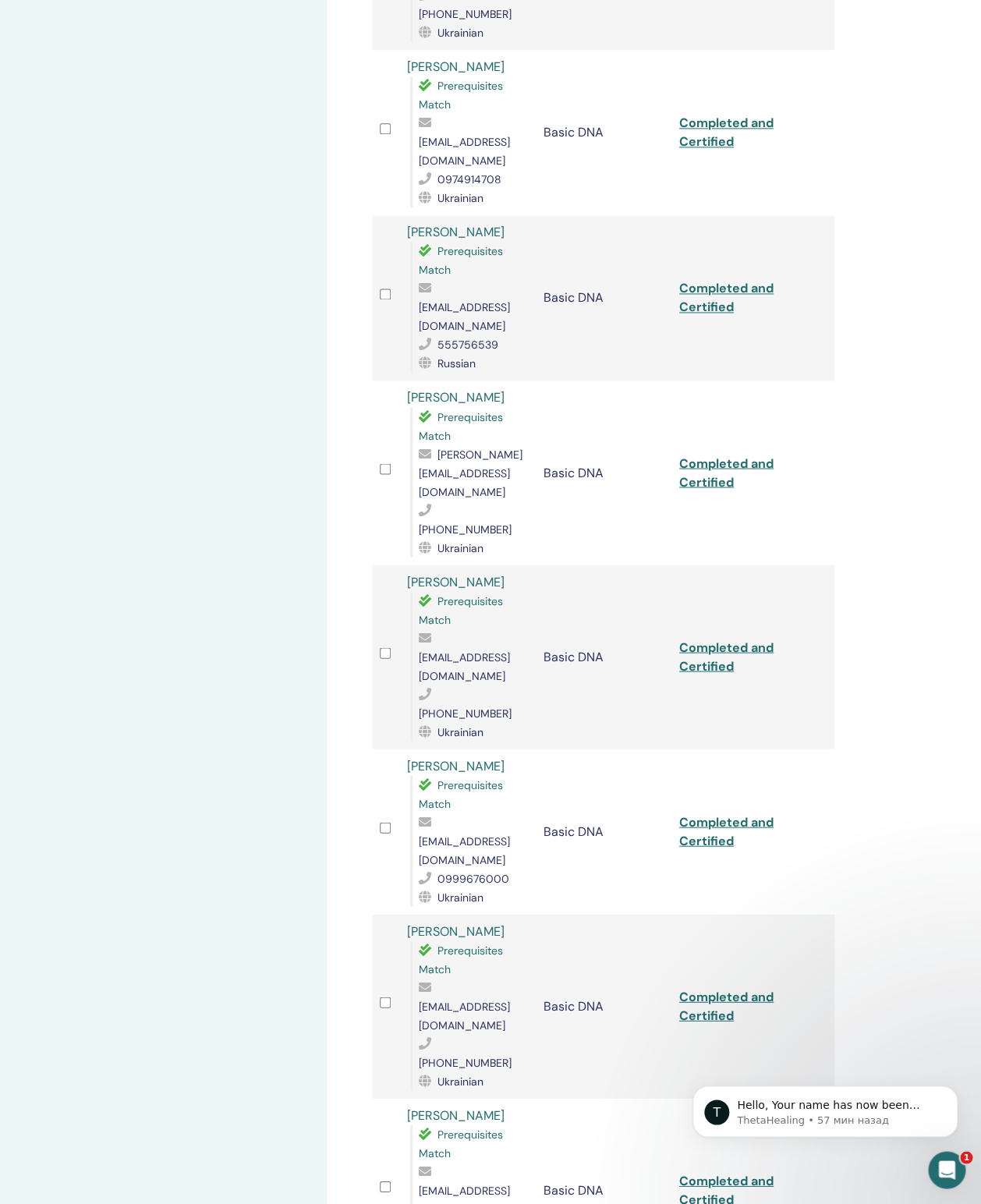
click at [400, 717] on td "Svitlana Maksymenko Prerequisites Match sn.afina@gmail.com +380683563333 Ukrain…" at bounding box center [466, 1005] width 135 height 184
copy link "Svitlana Maksymenko"
drag, startPoint x: 495, startPoint y: 630, endPoint x: 408, endPoint y: 628, distance: 87.0
click at [408, 717] on div "Maryna Yemets Prerequisites Match selezneva83@ukr.net +380502019022 Ukrainian" at bounding box center [467, 1190] width 120 height 169
copy link "Maryna Yemets"
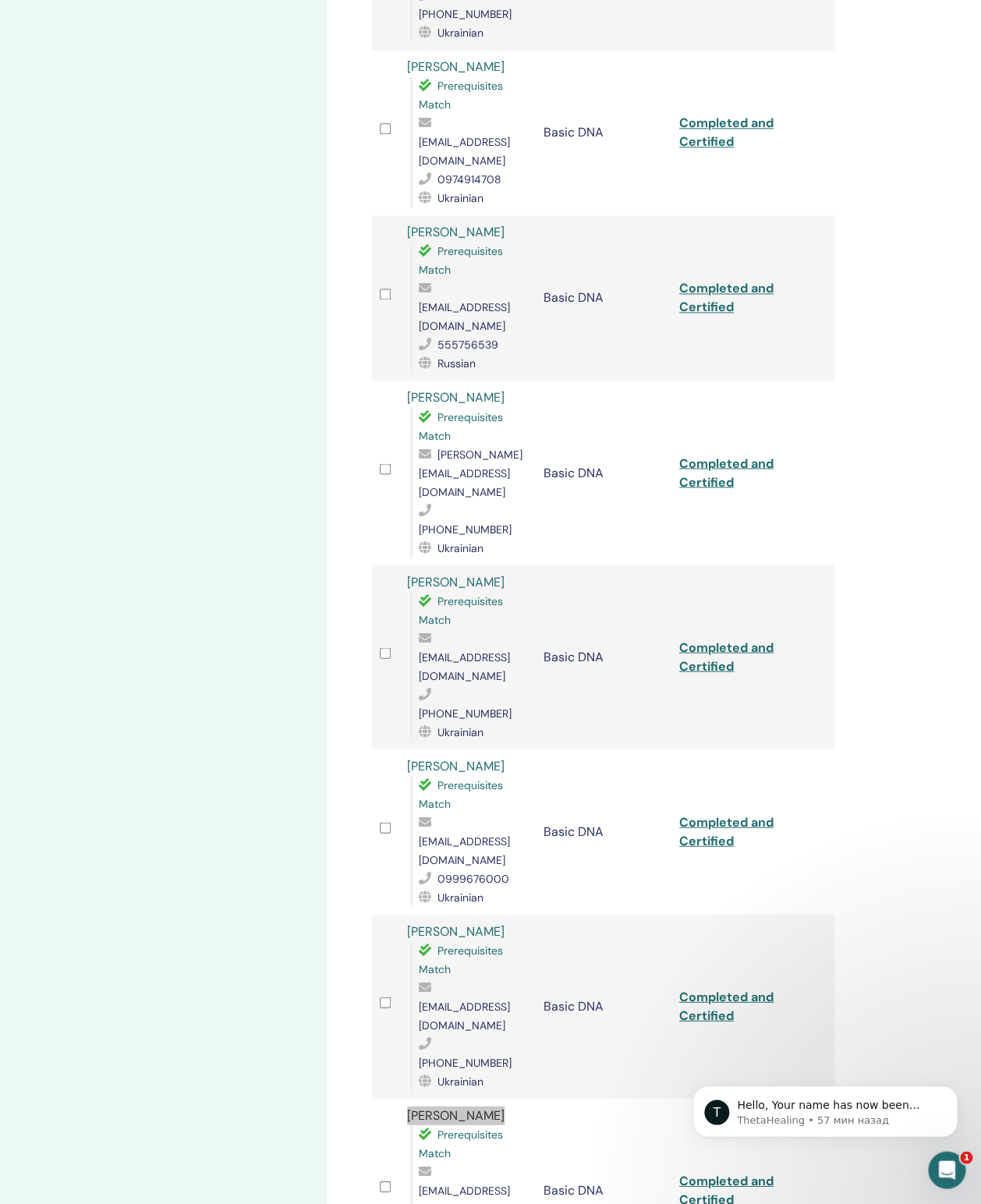
drag, startPoint x: 507, startPoint y: 741, endPoint x: 400, endPoint y: 741, distance: 107.0
copy link "Yeva Horoshchuk"
drag, startPoint x: 531, startPoint y: 848, endPoint x: 351, endPoint y: 849, distance: 180.0
click at [351, 717] on div "Manage Attendees Bulk Actions Export to CSV Attendee Event Status Mariia Lukiya…" at bounding box center [654, 795] width 655 height 2637
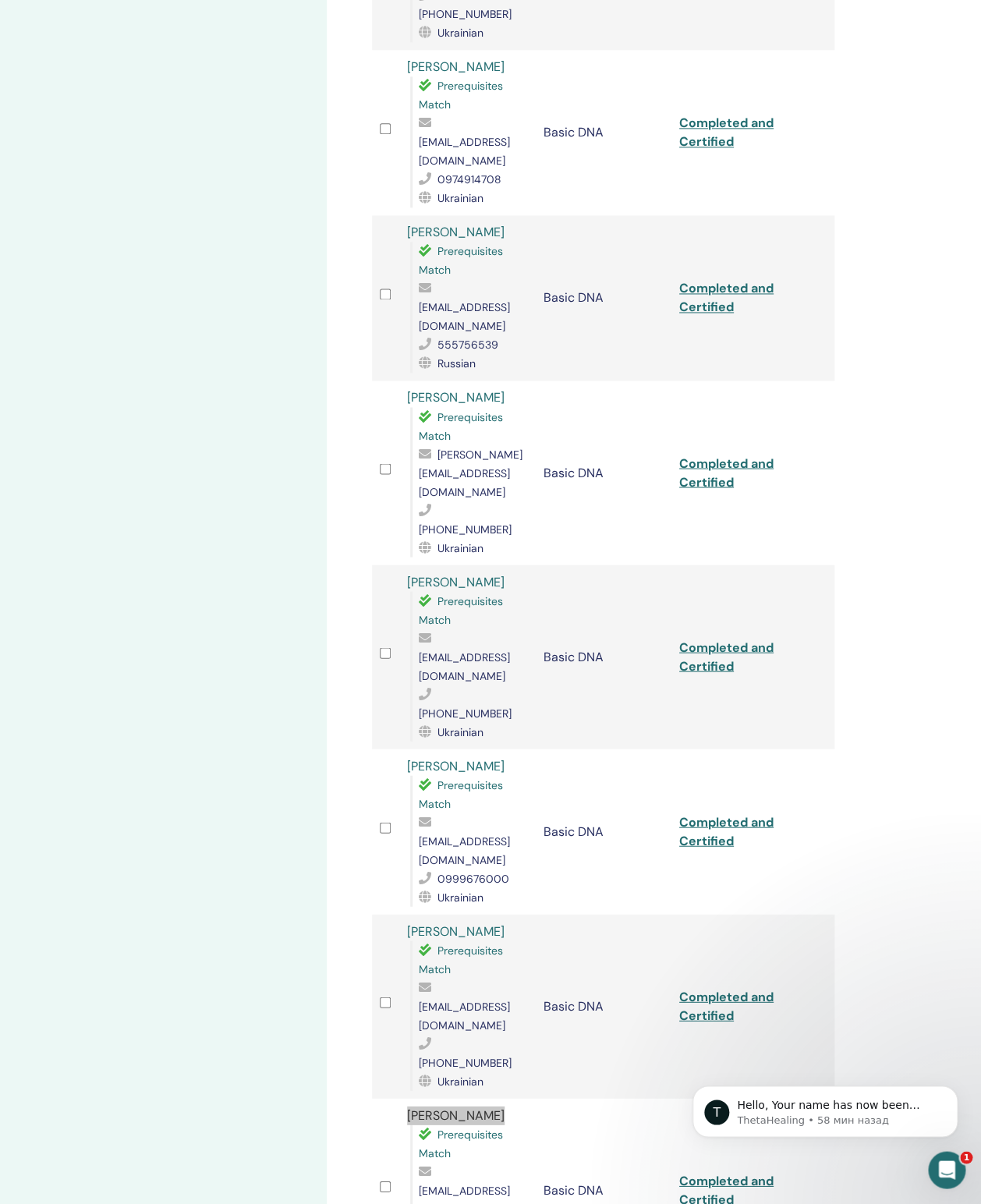
drag, startPoint x: 505, startPoint y: 977, endPoint x: 397, endPoint y: 975, distance: 108.0
drag, startPoint x: 482, startPoint y: 941, endPoint x: 438, endPoint y: 943, distance: 44.0
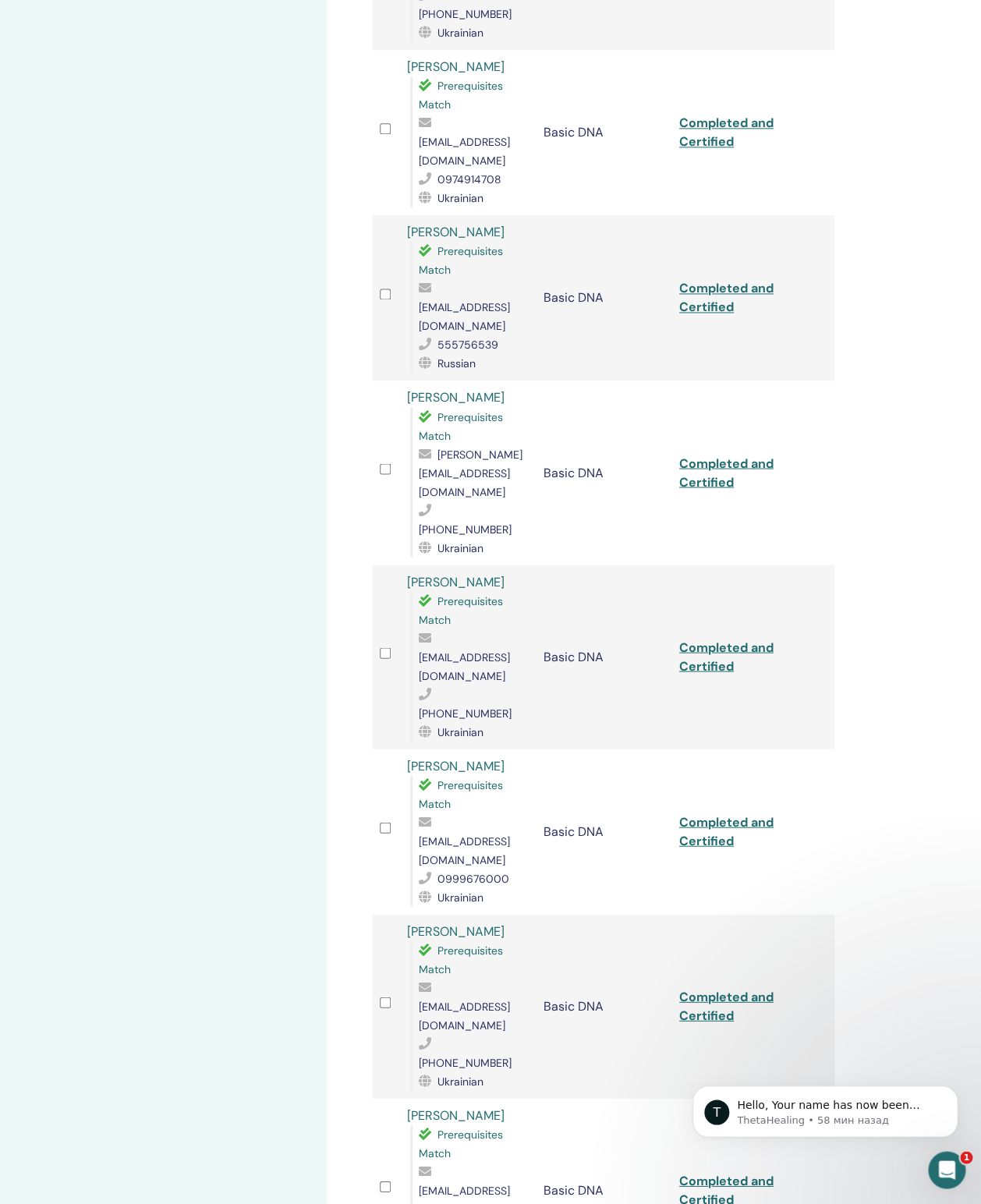
drag, startPoint x: 475, startPoint y: 947, endPoint x: 435, endPoint y: 948, distance: 40.0
